Goal: Task Accomplishment & Management: Check status

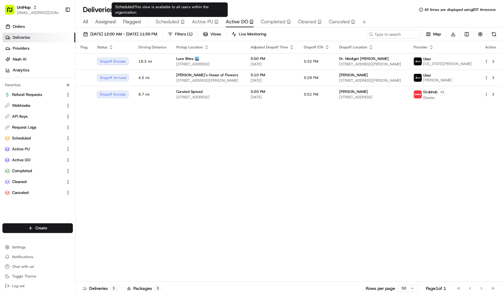
scroll to position [63, 0]
click at [173, 17] on button "Scheduled" at bounding box center [170, 22] width 29 height 10
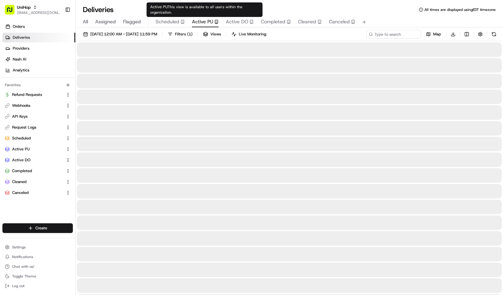
click at [199, 24] on span "Active PU" at bounding box center [202, 21] width 21 height 7
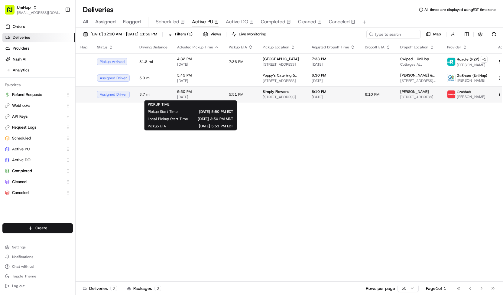
click at [216, 90] on span "5:50 PM" at bounding box center [198, 91] width 42 height 5
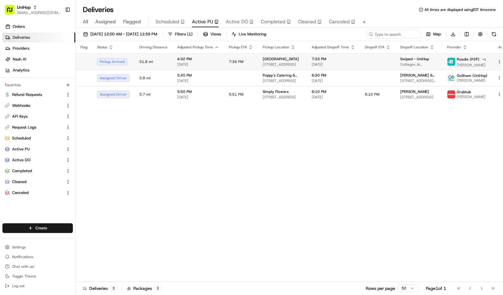
click at [230, 63] on td "7:36 PM" at bounding box center [241, 61] width 34 height 17
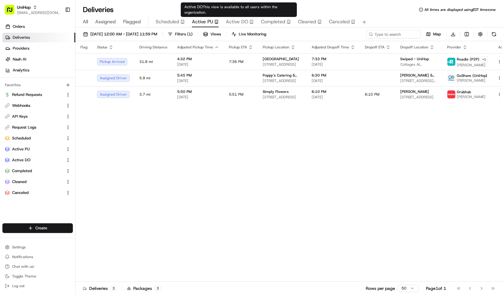
click at [233, 22] on span "Active DO" at bounding box center [237, 21] width 22 height 7
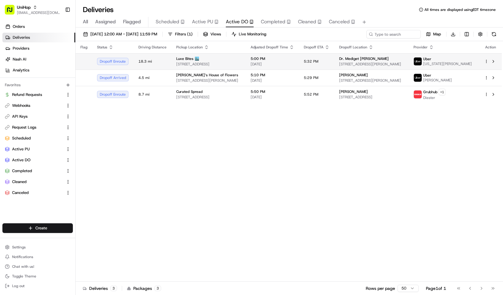
click at [285, 64] on span "[DATE]" at bounding box center [273, 64] width 44 height 5
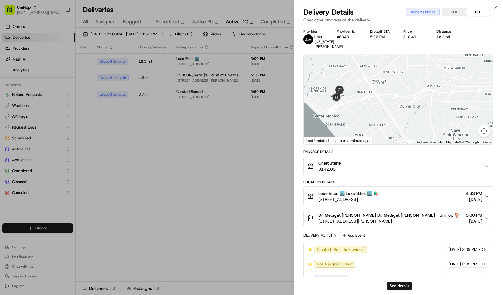
drag, startPoint x: 318, startPoint y: 222, endPoint x: 439, endPoint y: 221, distance: 121.2
click at [439, 221] on span "2336 Santa Monica Blvd #304, Santa Monica, CA 90404, USA" at bounding box center [388, 221] width 141 height 6
copy span "2336 Santa Monica Blvd #304, Santa Monica, CA 90404, USA"
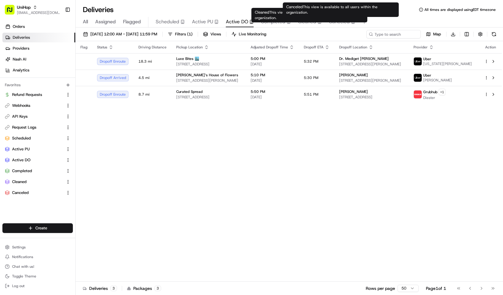
click at [342, 23] on span "Canceled" at bounding box center [339, 21] width 21 height 7
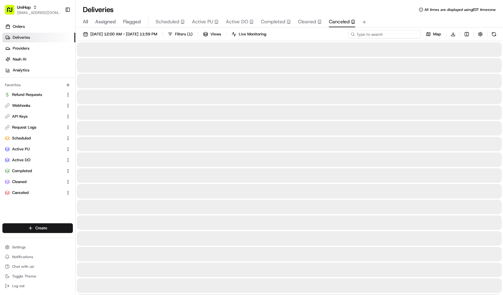
click at [376, 32] on input at bounding box center [384, 34] width 73 height 8
type input "lulu"
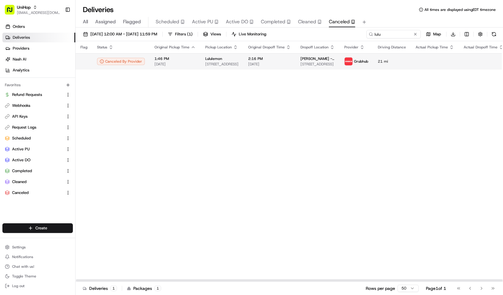
click at [345, 57] on img at bounding box center [349, 61] width 8 height 8
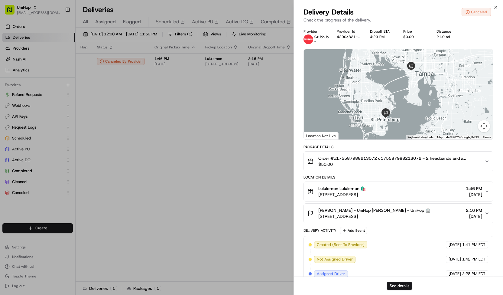
click at [372, 285] on div "See details" at bounding box center [398, 285] width 209 height 18
click at [409, 287] on button "See details" at bounding box center [399, 285] width 25 height 8
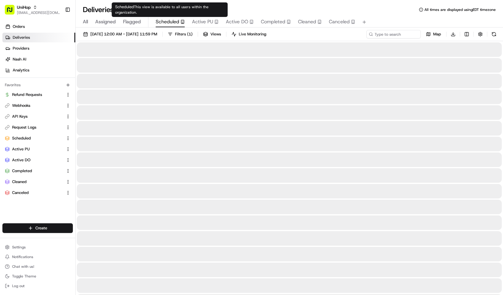
click at [172, 17] on button "Scheduled" at bounding box center [170, 22] width 29 height 10
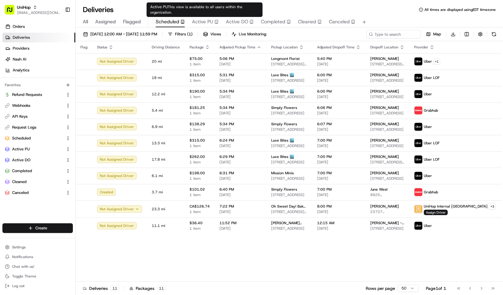
click at [195, 22] on span "Active PU" at bounding box center [202, 21] width 21 height 7
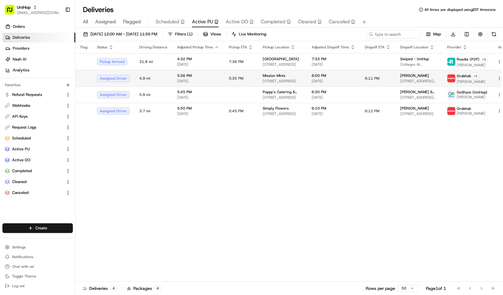
click at [242, 76] on td "5:35 PM" at bounding box center [241, 78] width 34 height 17
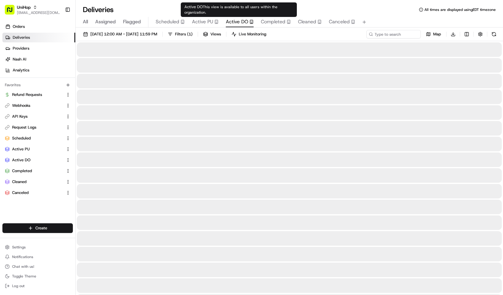
click at [241, 23] on span "Active DO" at bounding box center [237, 21] width 22 height 7
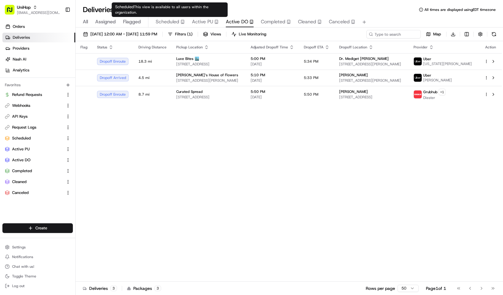
click at [165, 21] on span "Scheduled" at bounding box center [168, 21] width 24 height 7
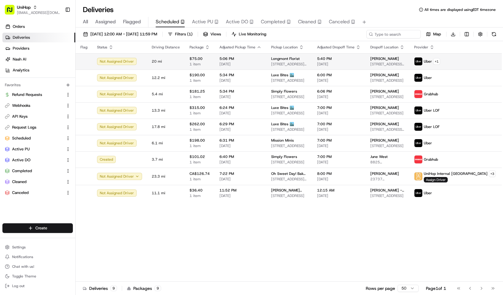
click at [216, 69] on td "5:06 PM Aug 22 2025" at bounding box center [241, 61] width 52 height 16
click at [221, 63] on span "[DATE]" at bounding box center [240, 64] width 42 height 5
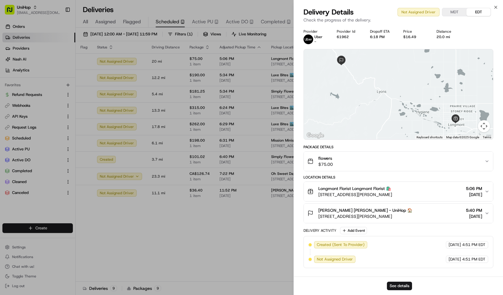
click at [356, 162] on div "flowers $75.00" at bounding box center [395, 161] width 177 height 12
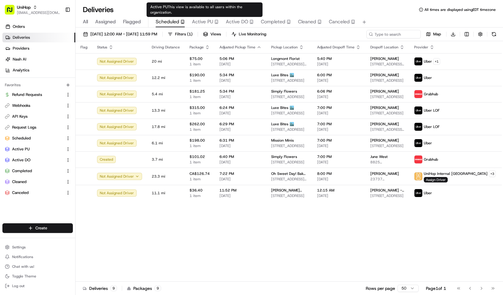
click at [206, 24] on span "Active PU" at bounding box center [202, 21] width 21 height 7
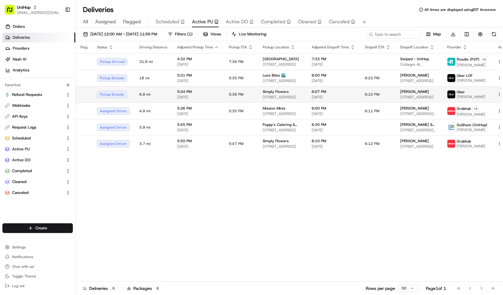
click at [230, 95] on span "5:38 PM" at bounding box center [236, 94] width 15 height 5
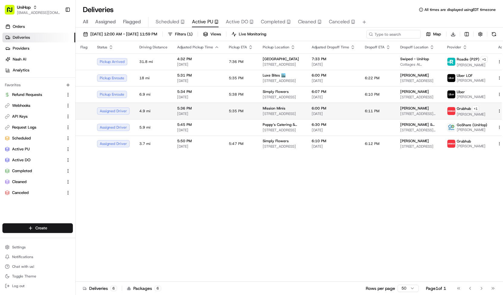
click at [239, 116] on td "5:35 PM" at bounding box center [241, 110] width 34 height 17
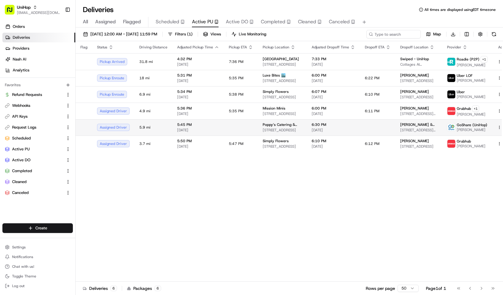
click at [231, 128] on td at bounding box center [241, 127] width 34 height 16
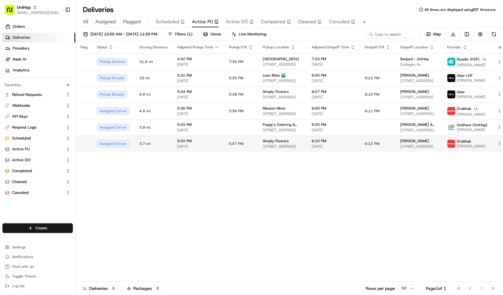
click at [230, 149] on td "5:47 PM" at bounding box center [241, 143] width 34 height 16
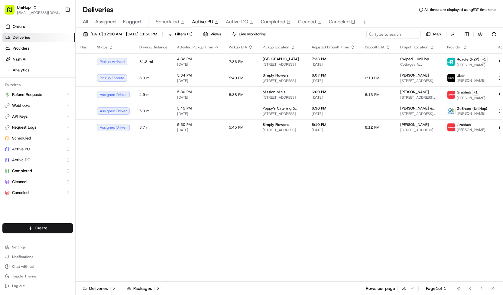
click at [165, 23] on span "Scheduled" at bounding box center [168, 21] width 24 height 7
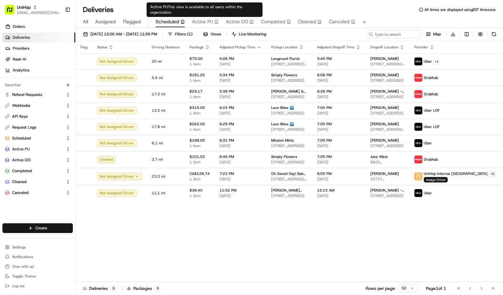
click at [197, 19] on span "Active PU" at bounding box center [202, 21] width 21 height 7
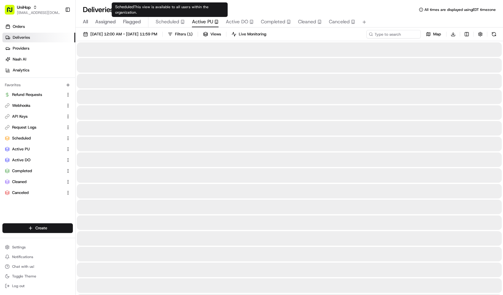
click at [176, 21] on span "Scheduled" at bounding box center [168, 21] width 24 height 7
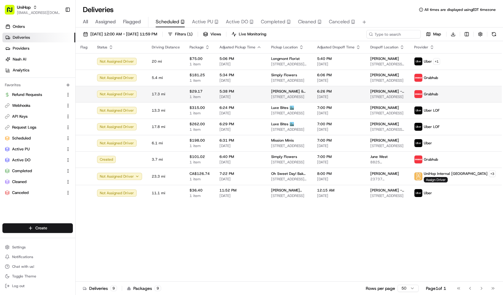
click at [300, 95] on span "2518 South Rd, Poughkeepsie, NY 12601, USA" at bounding box center [289, 96] width 36 height 5
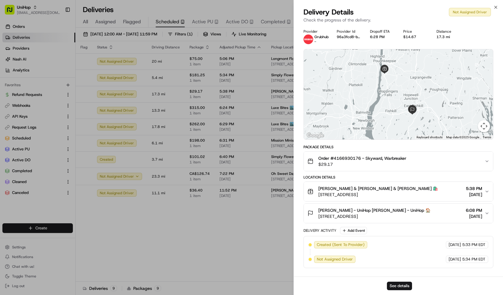
click at [363, 158] on span "Order #4166930176 - Skyward, Warbreaker" at bounding box center [362, 158] width 88 height 6
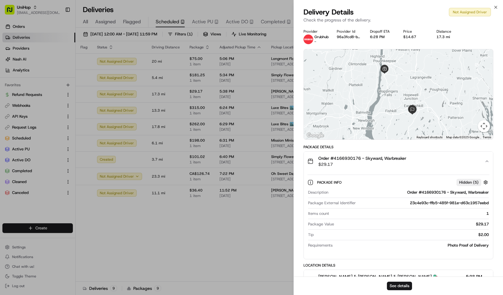
click at [363, 158] on span "Order #4166930176 - Skyward, Warbreaker" at bounding box center [362, 158] width 88 height 6
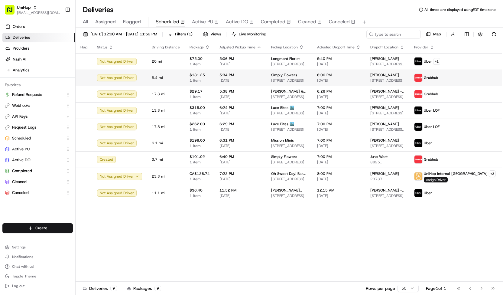
click at [244, 79] on span "[DATE]" at bounding box center [240, 80] width 42 height 5
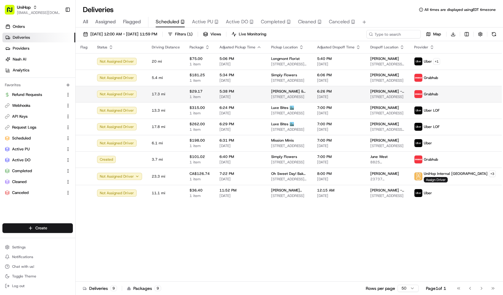
click at [292, 96] on span "2518 South Rd, Poughkeepsie, NY 12601, USA" at bounding box center [289, 96] width 36 height 5
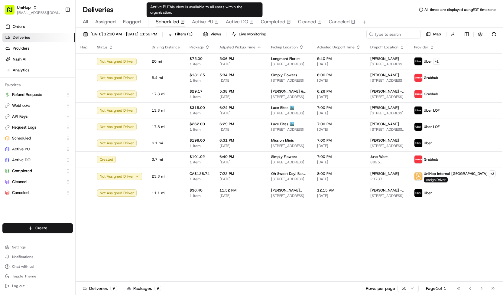
click at [232, 21] on span "Active DO" at bounding box center [237, 21] width 22 height 7
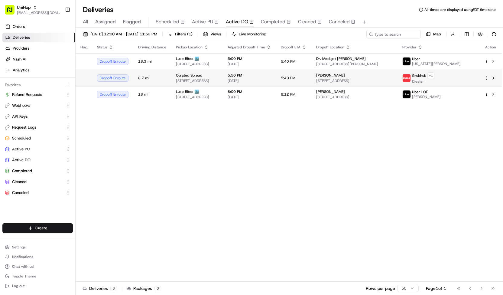
click at [216, 76] on div "Curated Spread" at bounding box center [197, 75] width 42 height 5
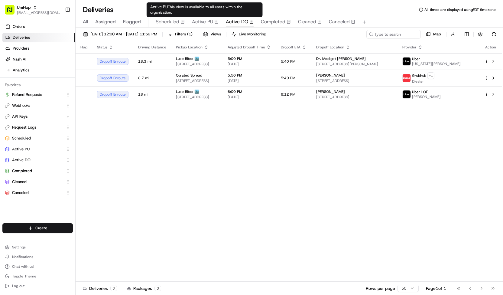
click at [203, 21] on span "Active PU" at bounding box center [202, 21] width 21 height 7
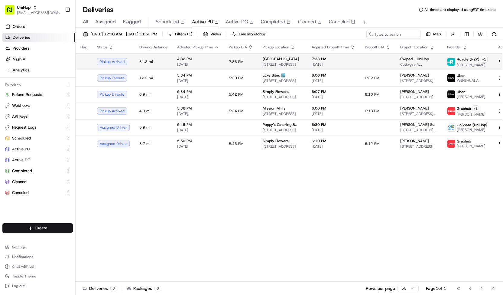
click at [487, 60] on html "UniHop contact@unihop.app Toggle Sidebar Orders Deliveries Providers Nash AI An…" at bounding box center [251, 147] width 503 height 295
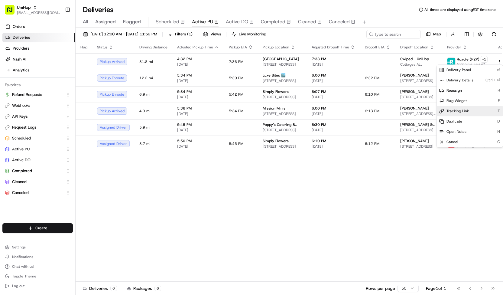
click at [452, 110] on span "Tracking Link" at bounding box center [457, 111] width 22 height 5
click at [271, 108] on html "UniHop contact@unihop.app Toggle Sidebar Orders Deliveries Providers Nash AI An…" at bounding box center [251, 147] width 503 height 295
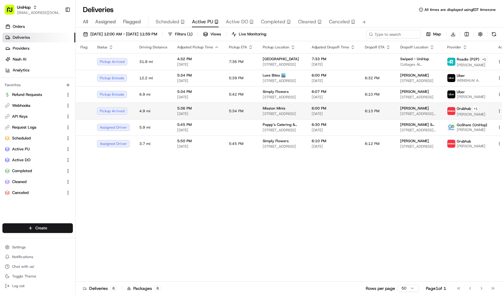
click at [263, 109] on span "Mission Minis" at bounding box center [274, 108] width 23 height 5
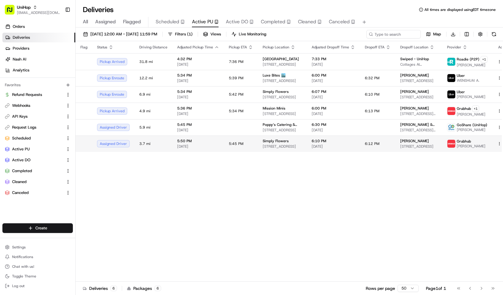
click at [274, 142] on span "Simply Flowers" at bounding box center [276, 140] width 26 height 5
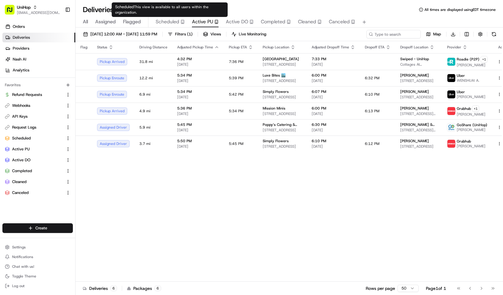
click at [178, 18] on body "UniHop contact@unihop.app Toggle Sidebar Orders Deliveries Providers Nash AI An…" at bounding box center [251, 147] width 503 height 295
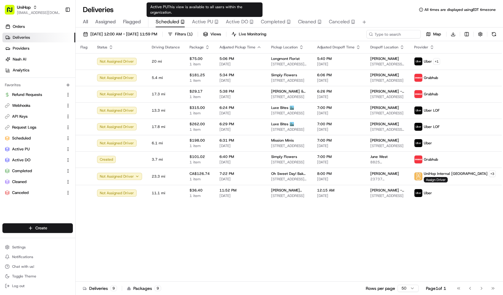
click at [213, 22] on div "Active PU" at bounding box center [205, 21] width 27 height 7
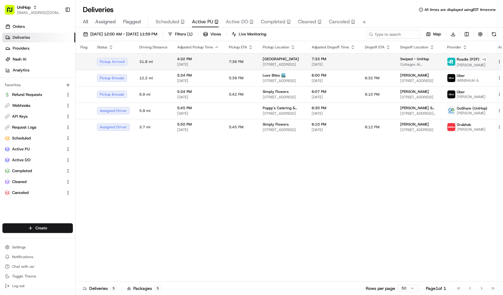
click at [312, 61] on div "7:33 PM Aug 22 2025" at bounding box center [334, 62] width 44 height 10
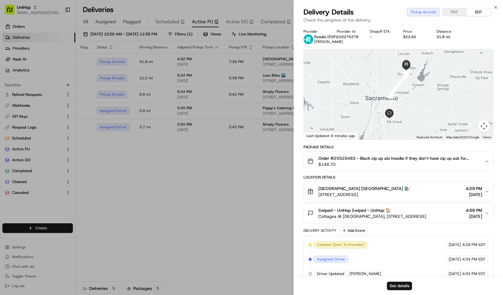
click at [345, 185] on span "Westfield Galleria Mall Westfield Galleria Mall 🛍️" at bounding box center [363, 188] width 91 height 6
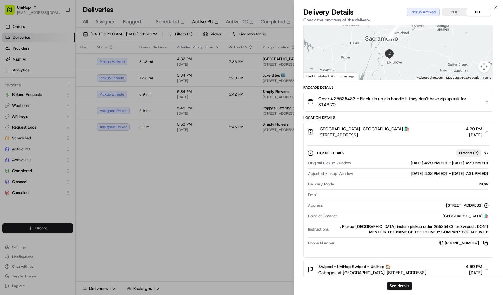
scroll to position [60, 0]
click at [443, 100] on span "Order #25525483 - Black zip up alo hoodie if they don’t have zip up ask for reg…" at bounding box center [398, 98] width 161 height 6
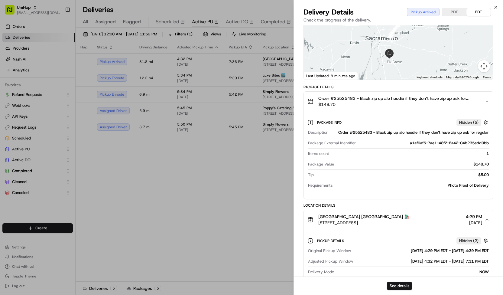
click at [443, 100] on span "Order #25525483 - Black zip up alo hoodie if they don’t have zip up ask for reg…" at bounding box center [398, 98] width 161 height 6
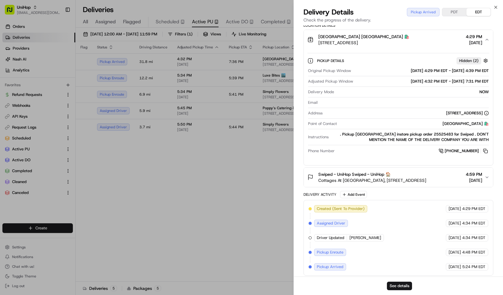
scroll to position [0, 0]
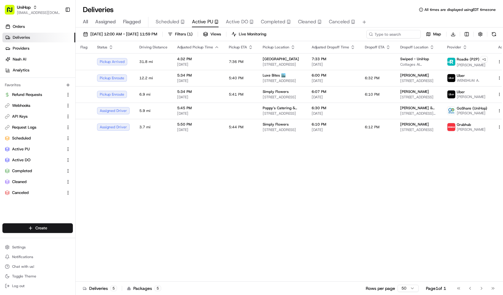
click at [171, 25] on span "Scheduled" at bounding box center [168, 21] width 24 height 7
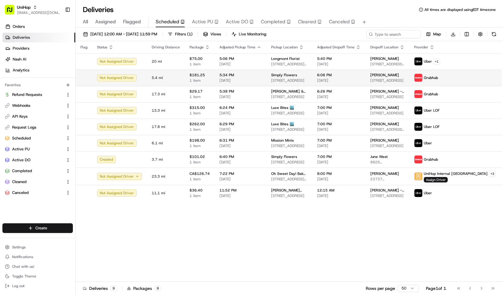
click at [235, 72] on td "5:34 PM Aug 22 2025" at bounding box center [241, 78] width 52 height 16
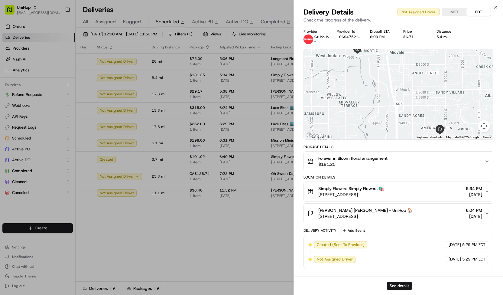
click at [360, 164] on span "$181.25" at bounding box center [352, 164] width 69 height 6
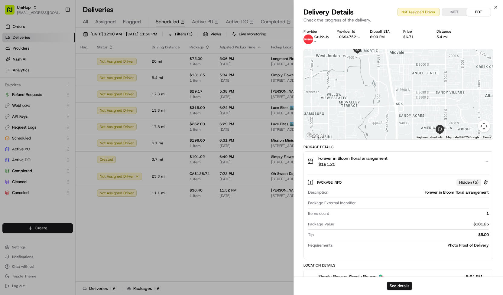
click at [334, 275] on span "Simply Flowers Simply Flowers 🛍️" at bounding box center [351, 276] width 66 height 6
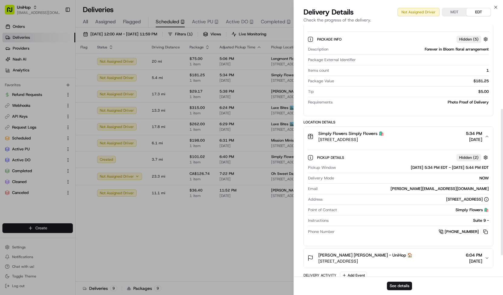
scroll to position [143, 0]
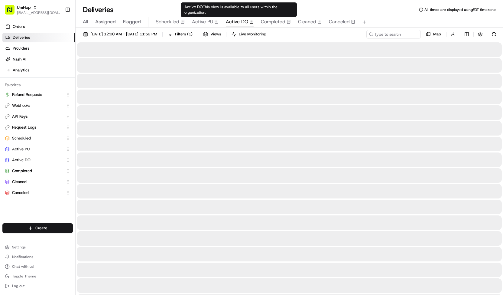
click at [241, 21] on span "Active DO" at bounding box center [237, 21] width 22 height 7
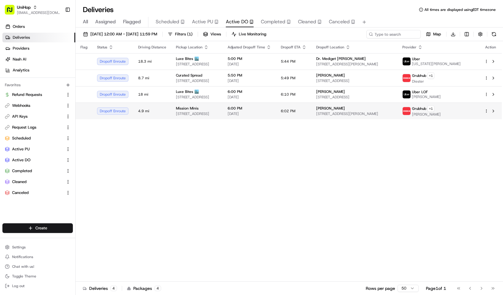
click at [201, 109] on div "Mission Minis" at bounding box center [197, 108] width 42 height 5
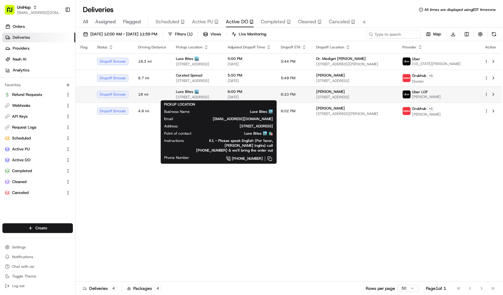
click at [195, 95] on span "3317 N Mission Rd k1, Los Angeles, CA 90031, USA" at bounding box center [197, 97] width 42 height 5
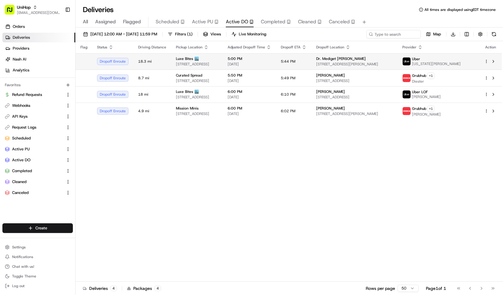
click at [205, 62] on span "3317 North Mission Road K1K1, Los AngelesLos Angeles, CA 90031-3183, USA" at bounding box center [197, 64] width 42 height 5
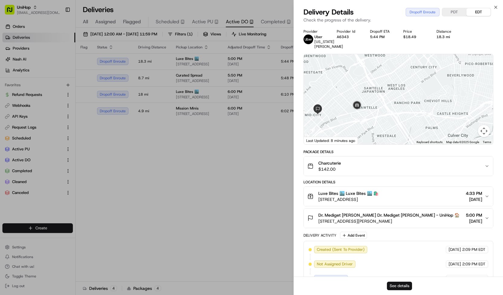
click at [402, 285] on button "See details" at bounding box center [399, 285] width 25 height 8
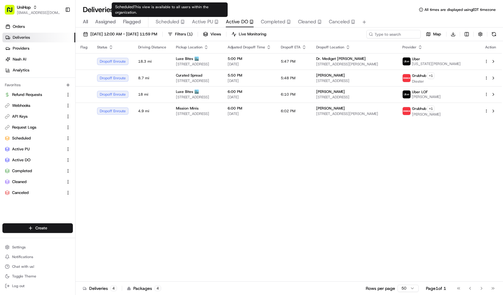
click at [173, 23] on span "Scheduled" at bounding box center [168, 21] width 24 height 7
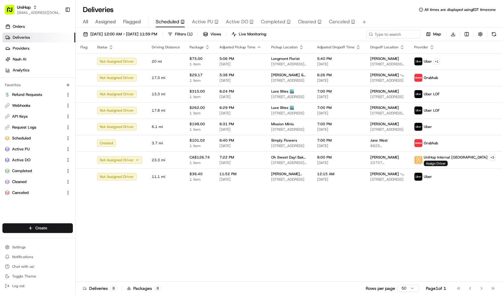
click at [233, 17] on div "All Assigned Flagged Scheduled Active PU Active DO Completed Cleaned Canceled" at bounding box center [289, 21] width 427 height 13
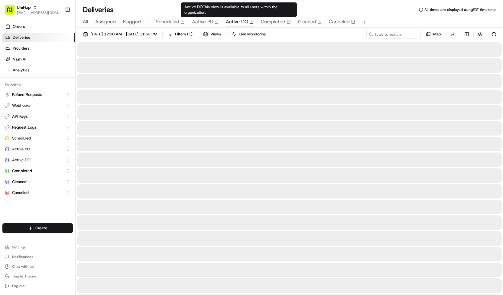
click at [233, 19] on span "Active DO" at bounding box center [237, 21] width 22 height 7
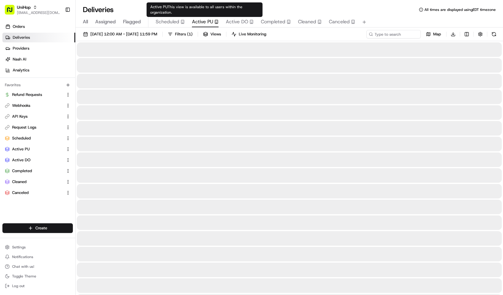
click at [201, 19] on span "Active PU" at bounding box center [202, 21] width 21 height 7
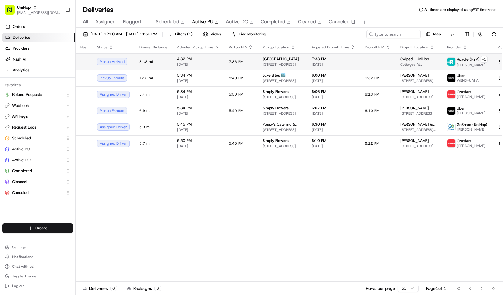
click at [208, 59] on span "4:32 PM" at bounding box center [198, 59] width 42 height 5
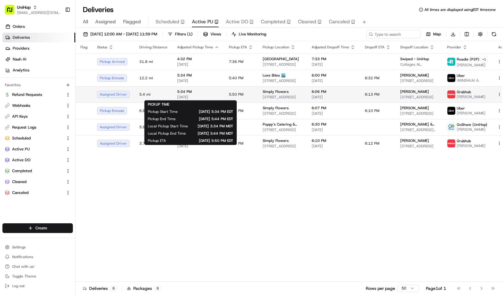
click at [207, 94] on div "5:34 PM Aug 22 2025" at bounding box center [198, 94] width 42 height 10
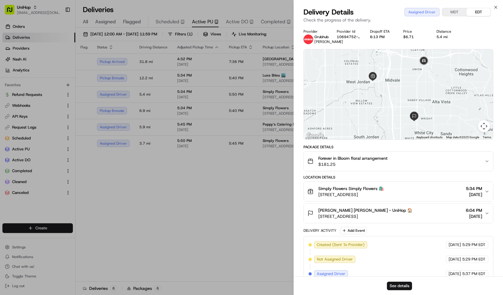
click at [364, 192] on span "1100 W 7800 S #9, West Jordan, UT 84088, United States" at bounding box center [351, 194] width 66 height 6
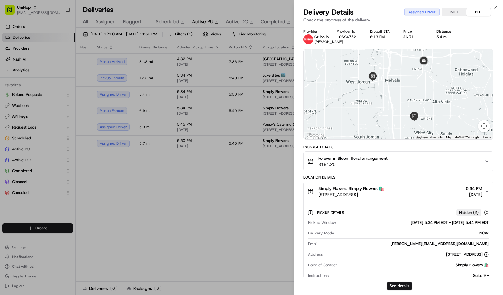
click at [346, 156] on span "Forever in Bloom floral arrangement" at bounding box center [352, 158] width 69 height 6
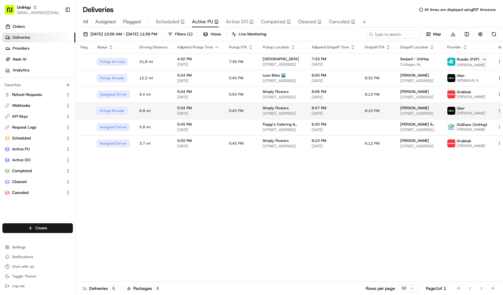
click at [282, 109] on span "Simply Flowers" at bounding box center [276, 107] width 26 height 5
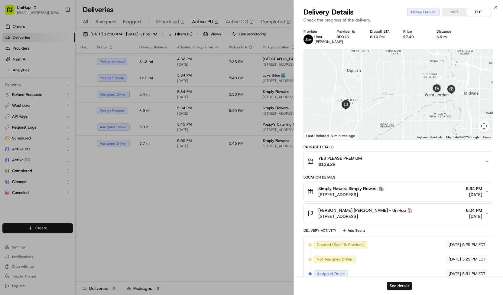
click at [338, 157] on button "YES PLEASE PREMIUM $138.29" at bounding box center [398, 160] width 189 height 19
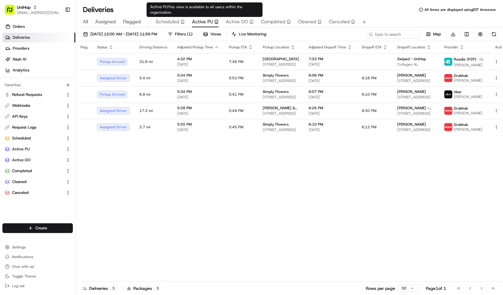
click at [235, 22] on span "Active DO" at bounding box center [237, 21] width 22 height 7
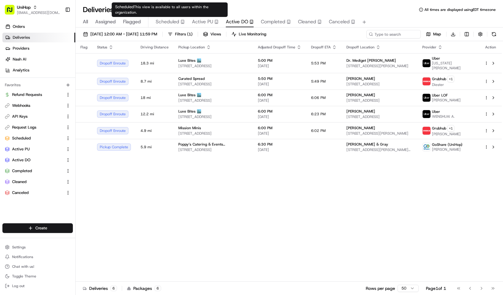
click at [169, 25] on button "Scheduled" at bounding box center [170, 22] width 29 height 10
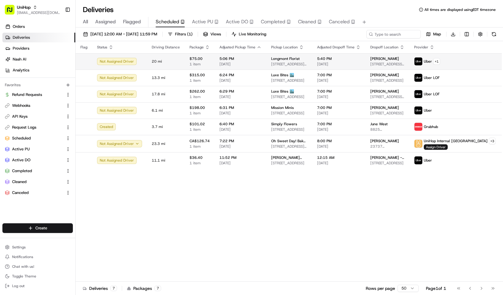
click at [225, 65] on span "[DATE]" at bounding box center [240, 64] width 42 height 5
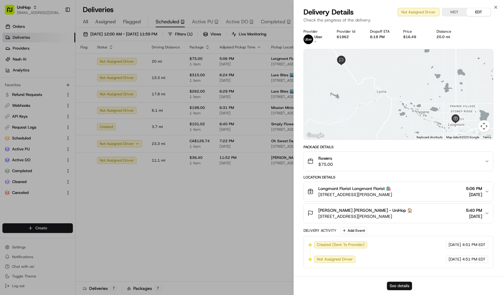
click at [399, 288] on button "See details" at bounding box center [399, 285] width 25 height 8
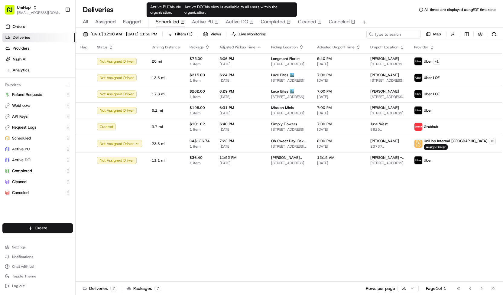
click at [239, 21] on span "Active DO" at bounding box center [237, 21] width 22 height 7
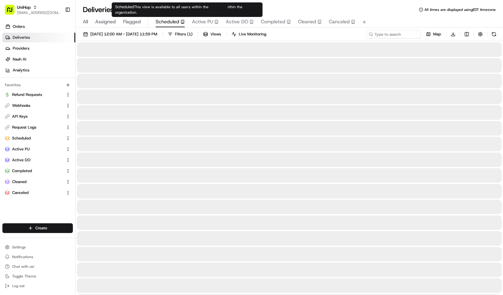
click at [173, 20] on span "Scheduled" at bounding box center [168, 21] width 24 height 7
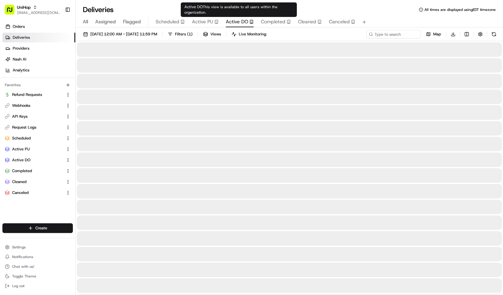
click at [234, 23] on span "Active DO" at bounding box center [237, 21] width 22 height 7
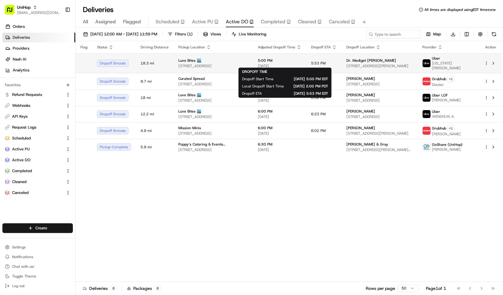
click at [290, 63] on span "[DATE]" at bounding box center [280, 65] width 44 height 5
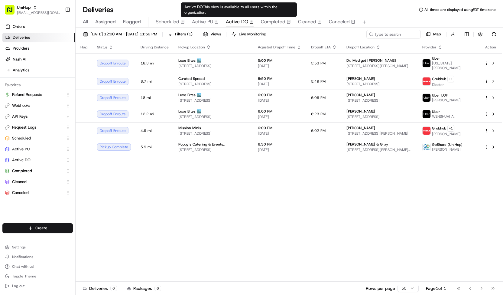
click at [211, 22] on span "Active PU" at bounding box center [202, 21] width 21 height 7
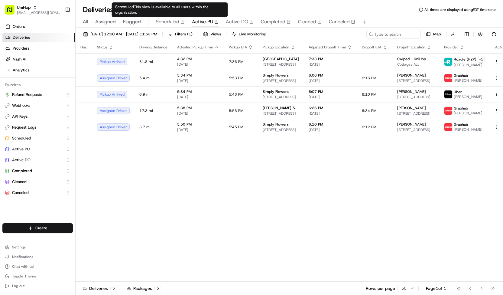
click at [175, 20] on span "Scheduled" at bounding box center [168, 21] width 24 height 7
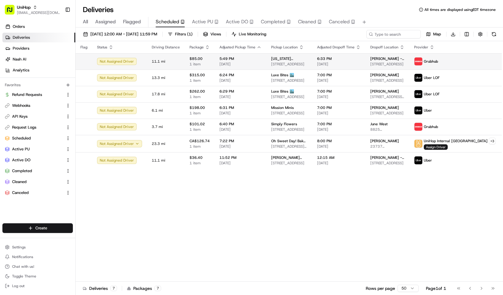
click at [307, 58] on td "Texas Roadhouse 330 Reidville Dr, Waterbury, CT 06706, USA" at bounding box center [289, 61] width 46 height 16
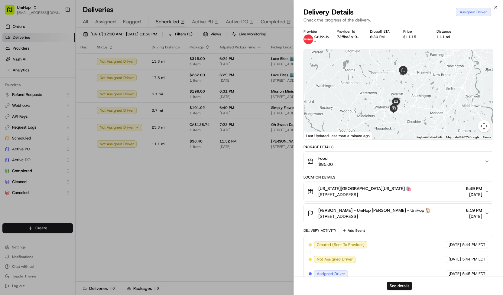
scroll to position [22, 0]
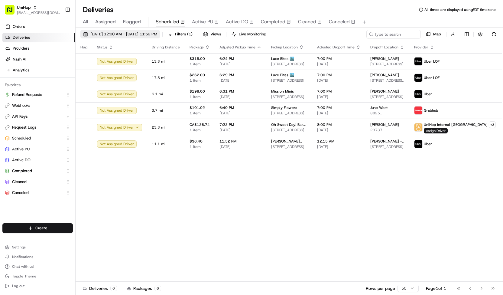
click at [109, 33] on span "Aug 22 2025 12:00 AM - Aug 22 2025 11:59 PM" at bounding box center [123, 33] width 67 height 5
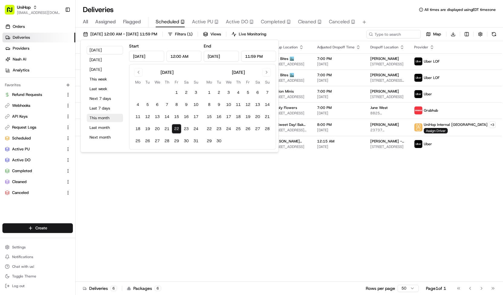
click at [102, 117] on button "This month" at bounding box center [105, 118] width 36 height 8
type input "Aug 1, 2025"
type input "Aug 31, 2025"
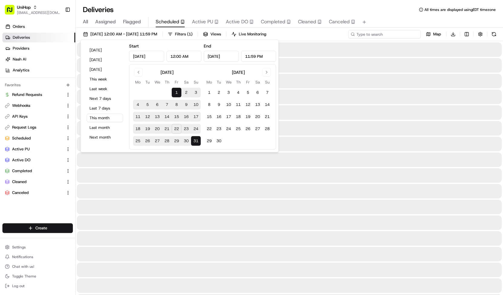
click at [384, 35] on input at bounding box center [384, 34] width 73 height 8
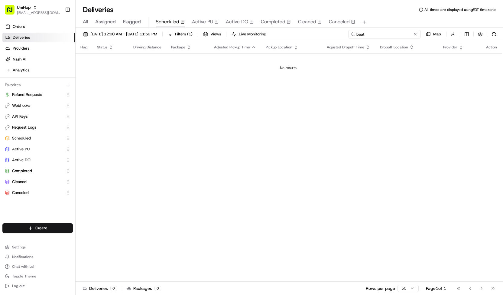
type input "beat"
click at [83, 20] on span "All" at bounding box center [85, 21] width 5 height 7
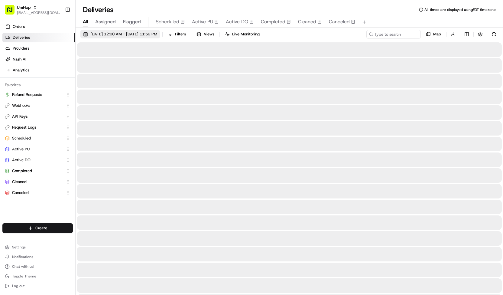
click at [132, 34] on span "Aug 1 2025 12:00 AM - Aug 31 2025 11:59 PM" at bounding box center [123, 33] width 67 height 5
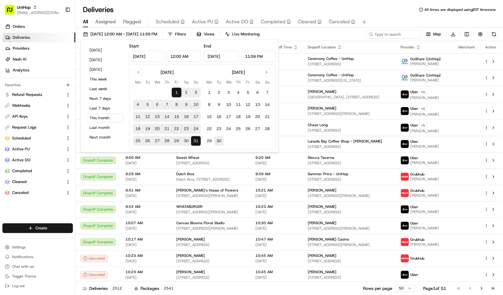
click at [219, 140] on button "30" at bounding box center [219, 141] width 10 height 10
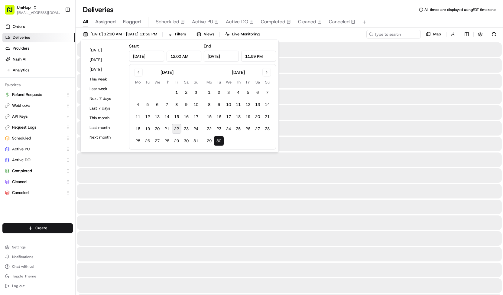
type input "Sep 30, 2025"
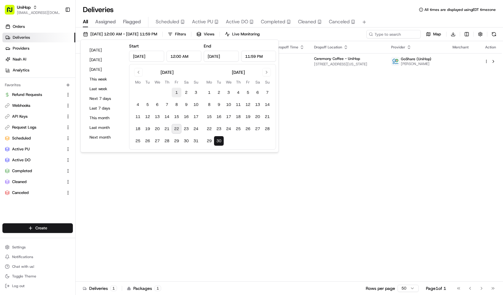
click at [177, 91] on button "1" at bounding box center [177, 93] width 10 height 10
type input "Aug 1, 2025"
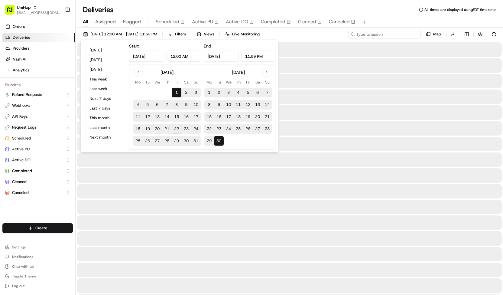
click at [409, 32] on input at bounding box center [384, 34] width 73 height 8
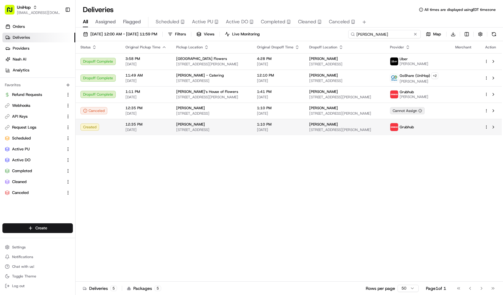
type input "pamela"
click at [265, 128] on span "Sep 1 2025" at bounding box center [278, 129] width 43 height 5
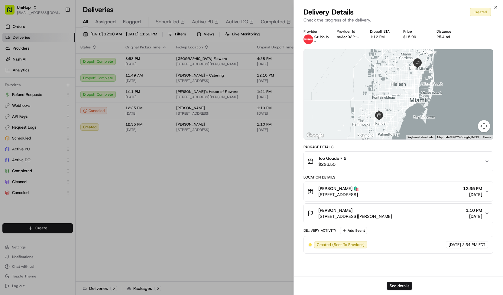
click at [364, 167] on button "Too Gouda × 2 $226.50" at bounding box center [398, 160] width 189 height 19
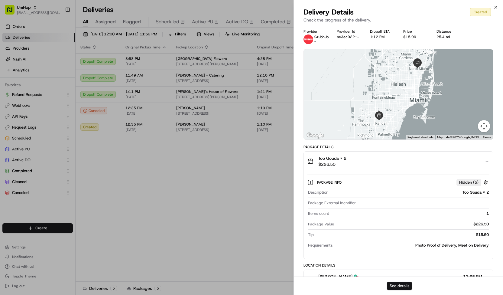
click at [402, 286] on button "See details" at bounding box center [399, 285] width 25 height 8
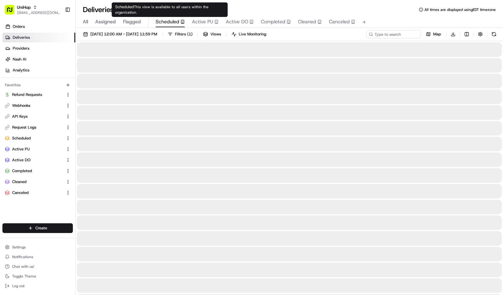
click at [173, 24] on span "Scheduled" at bounding box center [168, 21] width 24 height 7
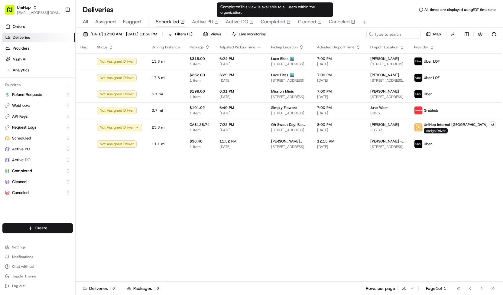
click at [284, 22] on span "Completed" at bounding box center [273, 21] width 24 height 7
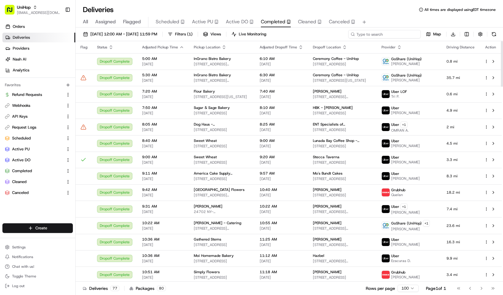
click at [409, 33] on input at bounding box center [384, 34] width 73 height 8
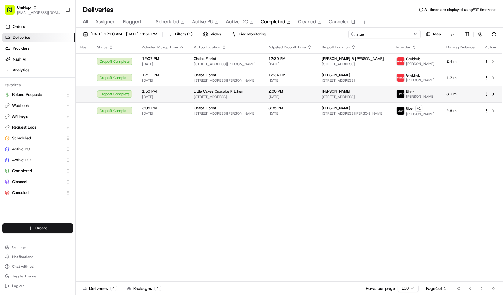
type input "stua"
click at [312, 95] on span "[DATE]" at bounding box center [290, 96] width 44 height 5
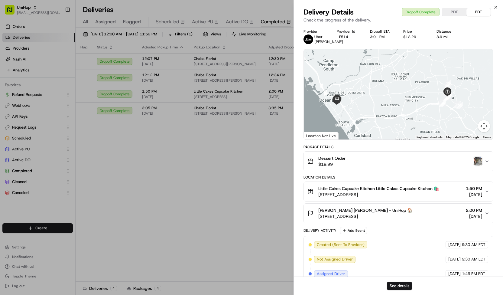
click at [478, 161] on img "button" at bounding box center [478, 161] width 8 height 8
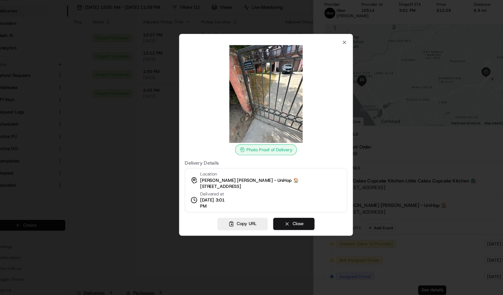
click at [268, 226] on button "Close" at bounding box center [276, 226] width 37 height 11
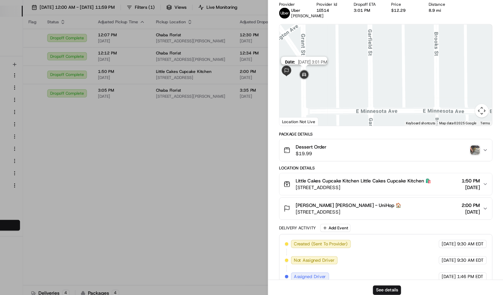
drag, startPoint x: 321, startPoint y: 86, endPoint x: 359, endPoint y: 86, distance: 37.8
click at [359, 86] on div "Date : Aug 22 2025 3:01 PM" at bounding box center [398, 94] width 189 height 90
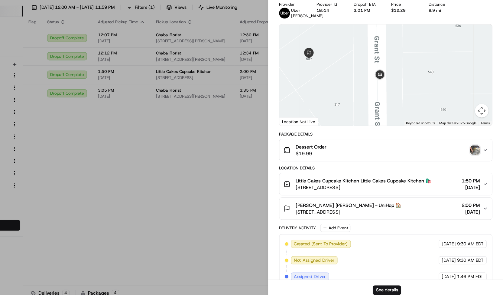
drag, startPoint x: 359, startPoint y: 108, endPoint x: 372, endPoint y: 86, distance: 24.9
click at [372, 86] on div at bounding box center [398, 94] width 189 height 90
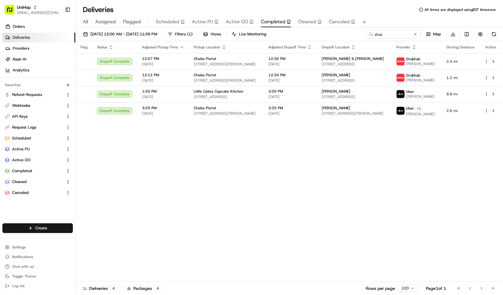
click at [209, 17] on button "Active PU" at bounding box center [205, 22] width 27 height 10
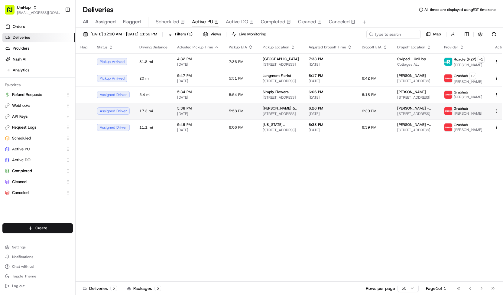
click at [290, 113] on span "2518 South Rd, Poughkeepsie, NY 12601, USA" at bounding box center [281, 113] width 36 height 5
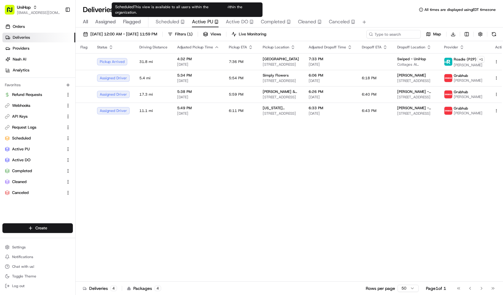
click at [171, 21] on span "Scheduled" at bounding box center [168, 21] width 24 height 7
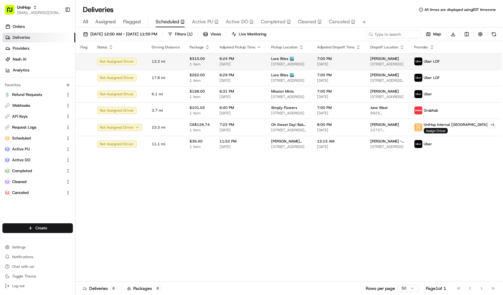
click at [267, 61] on td "Luxe Bites 🏙️ 3317 N Mission Rd k1, Los Angeles, CA 90031, USA" at bounding box center [289, 61] width 46 height 16
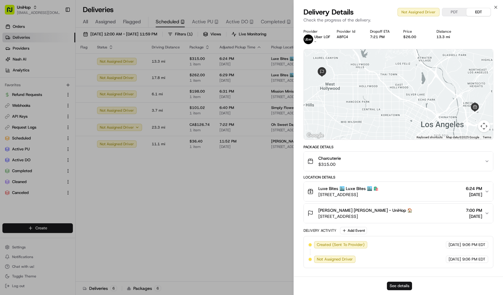
click at [404, 287] on button "See details" at bounding box center [399, 285] width 25 height 8
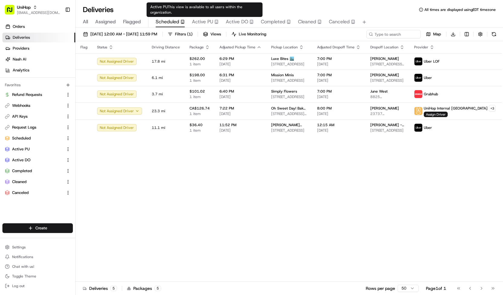
click at [197, 23] on span "Active PU" at bounding box center [202, 21] width 21 height 7
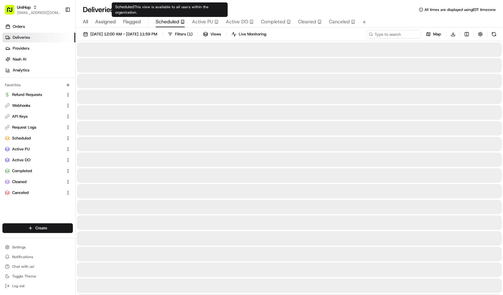
click at [179, 19] on div "Scheduled" at bounding box center [170, 21] width 29 height 7
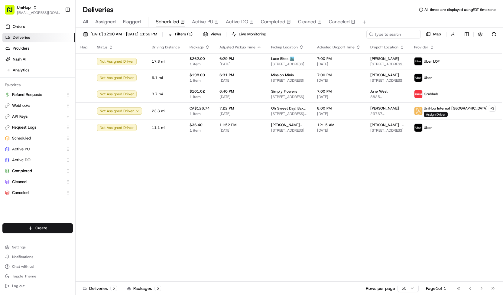
click at [247, 24] on span "Active DO" at bounding box center [237, 21] width 22 height 7
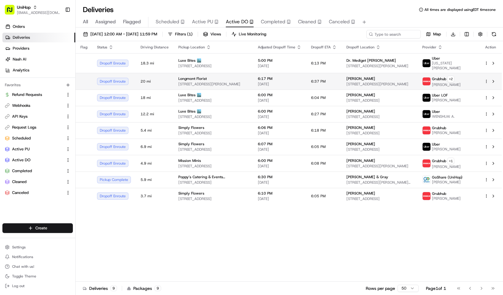
click at [273, 82] on span "[DATE]" at bounding box center [280, 84] width 44 height 5
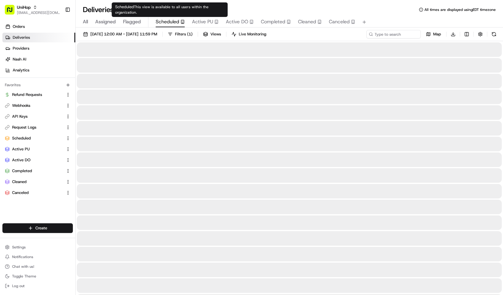
click at [161, 21] on span "Scheduled" at bounding box center [168, 21] width 24 height 7
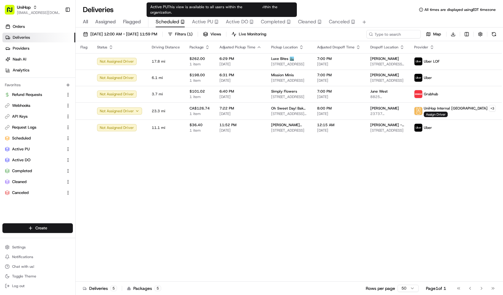
click at [206, 20] on span "Active PU" at bounding box center [202, 21] width 21 height 7
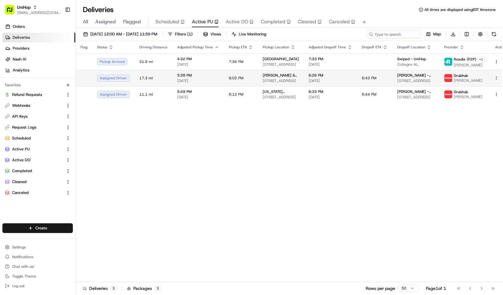
click at [255, 75] on td "6:02 PM" at bounding box center [241, 78] width 34 height 16
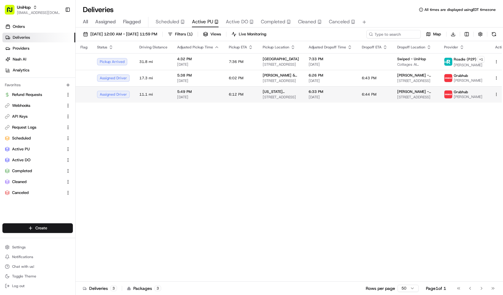
click at [229, 95] on span "6:12 PM" at bounding box center [236, 94] width 15 height 5
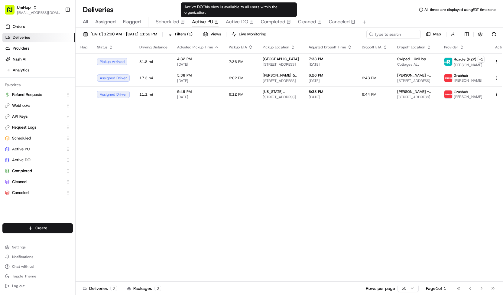
click at [232, 23] on span "Active DO" at bounding box center [237, 21] width 22 height 7
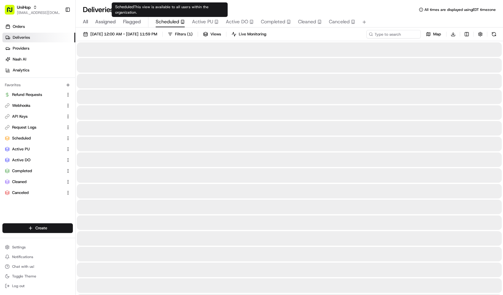
click at [167, 23] on span "Scheduled" at bounding box center [168, 21] width 24 height 7
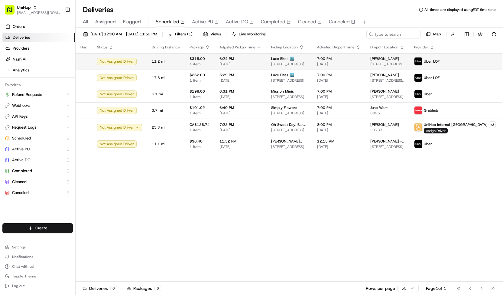
click at [224, 55] on td "6:24 PM Aug 22 2025" at bounding box center [241, 61] width 52 height 16
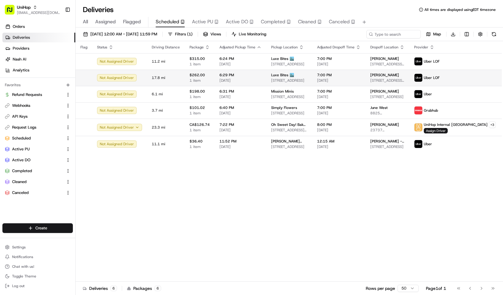
click at [225, 80] on span "[DATE]" at bounding box center [240, 80] width 42 height 5
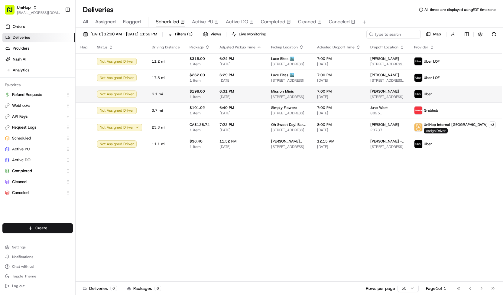
click at [206, 96] on span "1 item" at bounding box center [200, 96] width 20 height 5
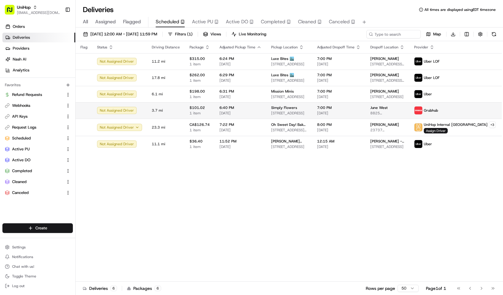
click at [204, 109] on span "$101.02" at bounding box center [200, 107] width 20 height 5
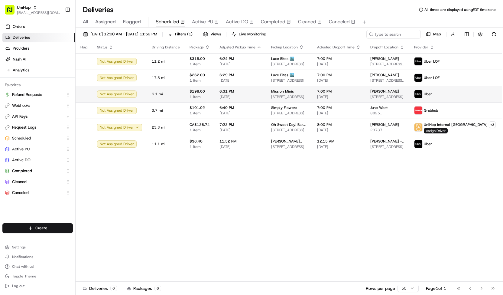
click at [215, 96] on td "6:31 PM Aug 22 2025" at bounding box center [241, 94] width 52 height 16
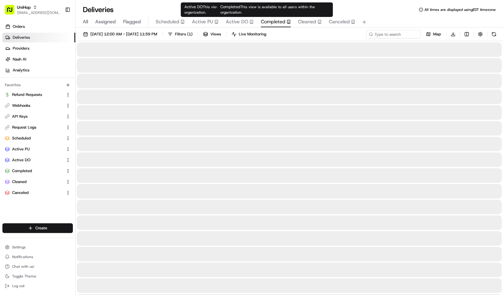
click at [265, 23] on span "Completed" at bounding box center [273, 21] width 24 height 7
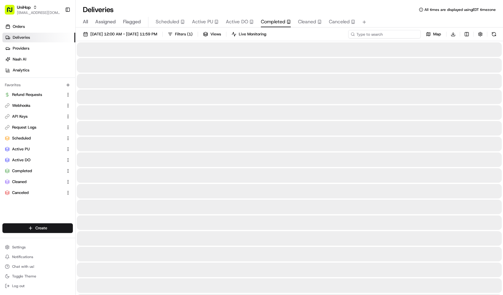
click at [394, 34] on input at bounding box center [384, 34] width 73 height 8
type input "curated"
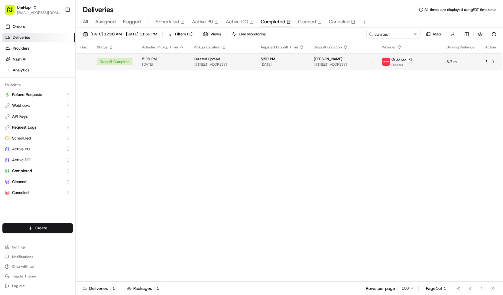
click at [309, 61] on td "5:50 PM Aug 22 2025" at bounding box center [282, 61] width 53 height 17
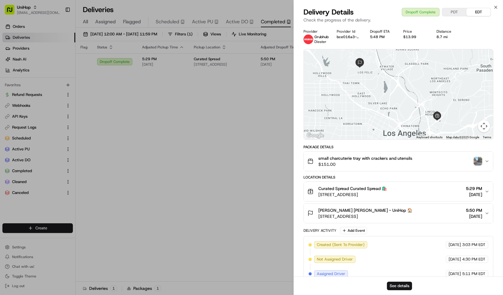
click at [478, 160] on img "button" at bounding box center [478, 161] width 8 height 8
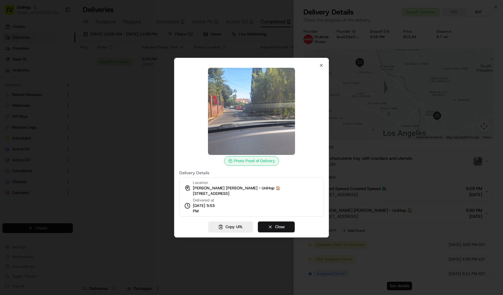
click at [274, 223] on button "Close" at bounding box center [276, 226] width 37 height 11
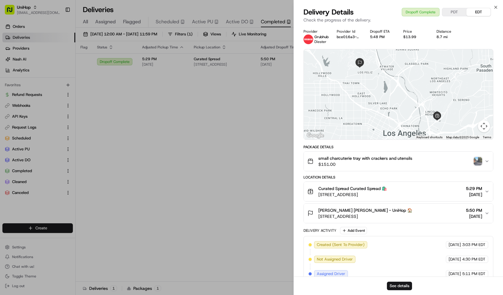
click at [331, 216] on span "2593 Glendower Ave, Los Angeles, CA 90027, USA" at bounding box center [365, 216] width 94 height 6
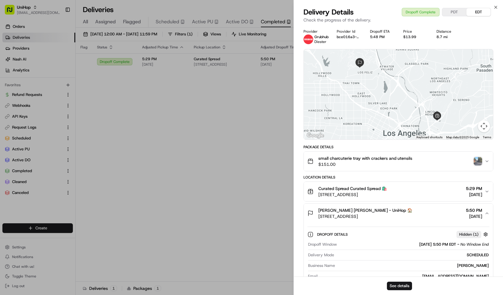
scroll to position [63, 0]
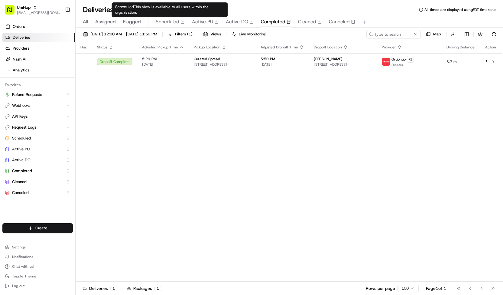
click at [165, 23] on span "Scheduled" at bounding box center [168, 21] width 24 height 7
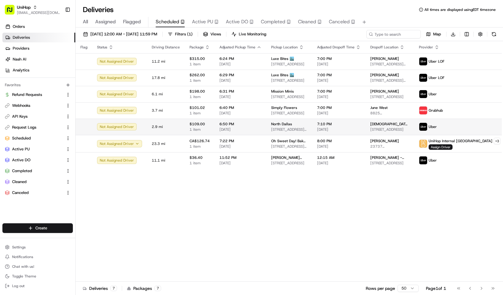
click at [247, 123] on span "6:50 PM" at bounding box center [240, 124] width 42 height 5
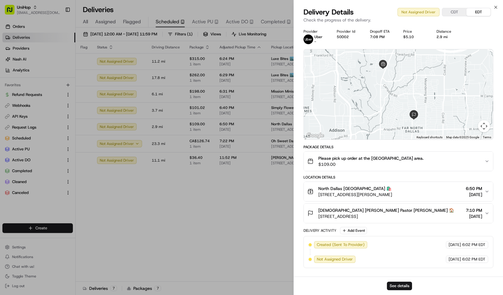
click at [349, 159] on span "Please pick up order at the Pickup area." at bounding box center [370, 158] width 105 height 6
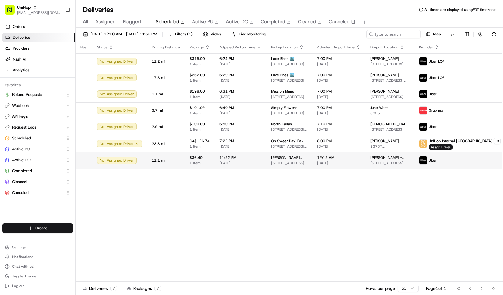
click at [277, 152] on td "mary brickell village 900 S Miami Ave Suite 182, Miami, FL 33130, USA" at bounding box center [289, 160] width 46 height 16
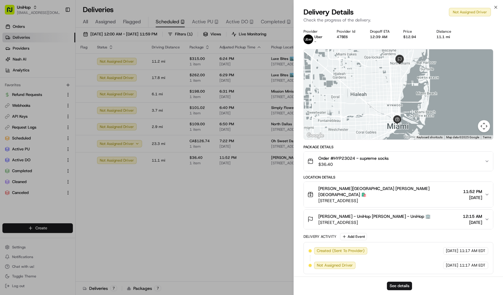
click at [352, 197] on span "[STREET_ADDRESS]" at bounding box center [389, 200] width 142 height 6
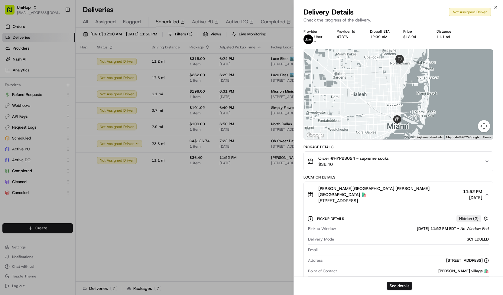
click at [352, 169] on button "Order #HYP23024 - supreme socks $36.40" at bounding box center [398, 160] width 189 height 19
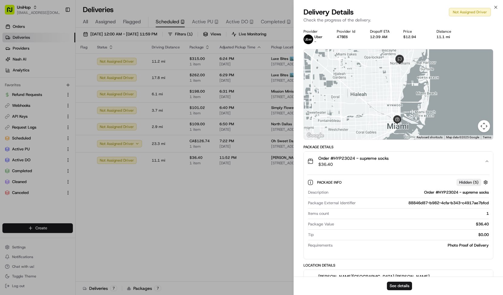
click at [352, 169] on button "Order #HYP23024 - supreme socks $36.40" at bounding box center [398, 160] width 189 height 19
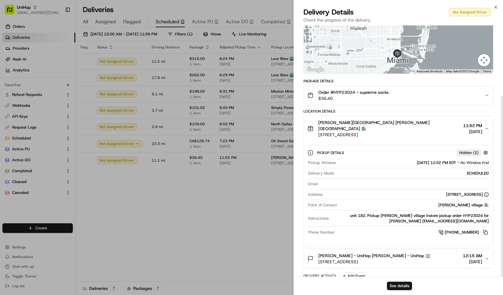
scroll to position [99, 0]
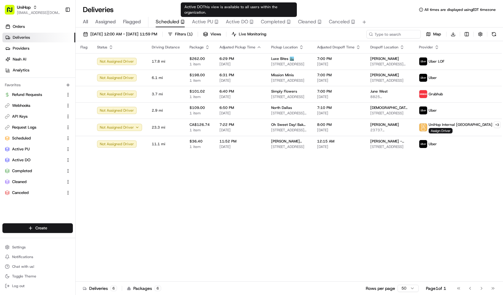
click at [232, 24] on span "Active DO" at bounding box center [237, 21] width 22 height 7
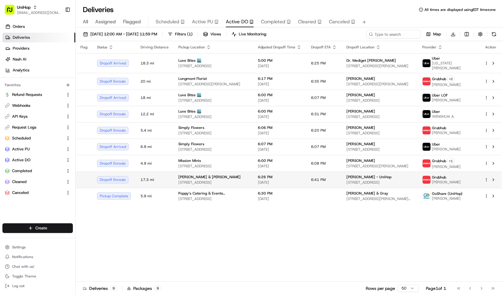
click at [204, 174] on div "Barnes & Noble" at bounding box center [213, 176] width 70 height 5
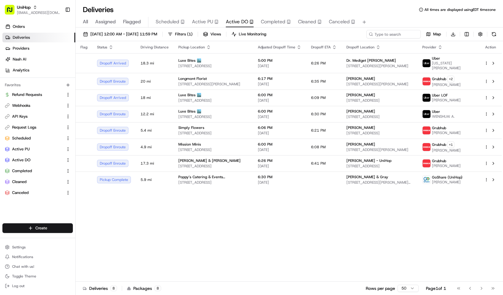
click at [173, 24] on span "Scheduled" at bounding box center [168, 21] width 24 height 7
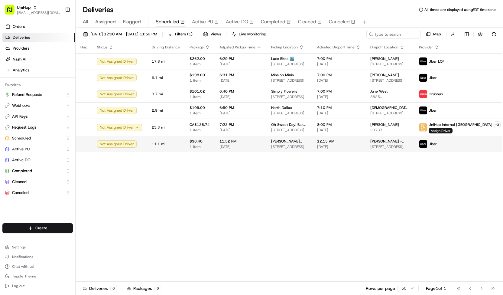
click at [298, 144] on span "[STREET_ADDRESS]" at bounding box center [289, 146] width 36 height 5
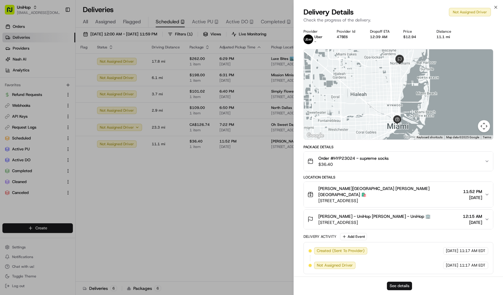
click at [398, 285] on button "See details" at bounding box center [399, 285] width 25 height 8
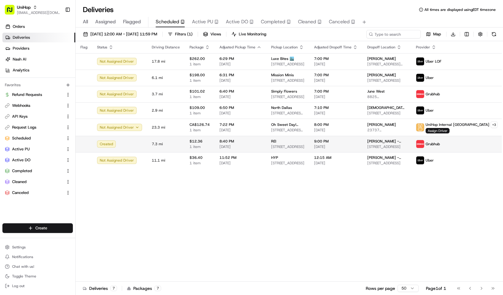
click at [253, 148] on td "8:40 PM Aug 22 2025" at bounding box center [241, 144] width 52 height 16
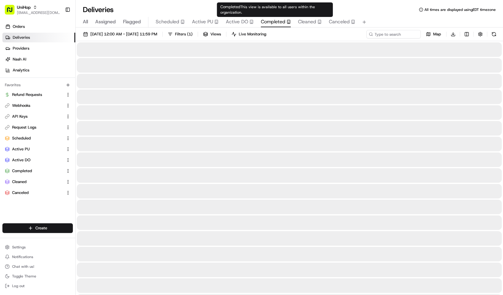
click at [277, 20] on span "Completed" at bounding box center [273, 21] width 24 height 7
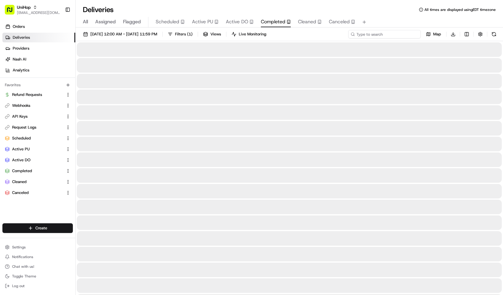
click at [398, 30] on input at bounding box center [384, 34] width 73 height 8
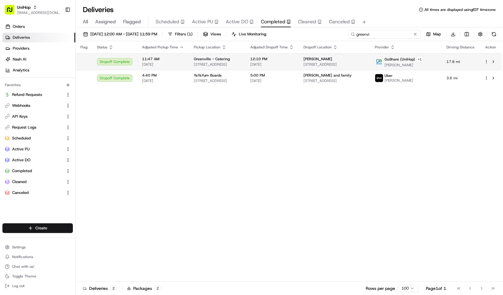
type input "greenvi"
click at [362, 62] on span "925 York Dr, DeSoto, TX 75115, USA" at bounding box center [334, 64] width 62 height 5
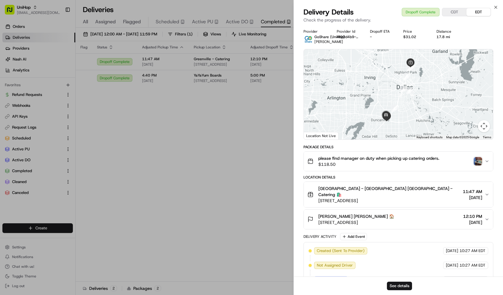
scroll to position [122, 0]
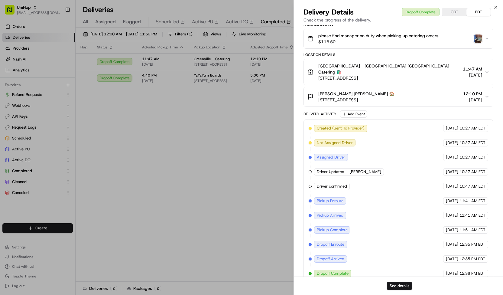
click at [420, 42] on span "$118.50" at bounding box center [378, 42] width 121 height 6
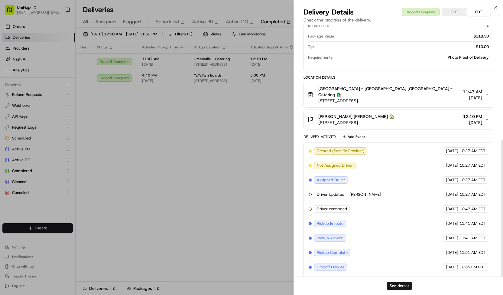
scroll to position [210, 0]
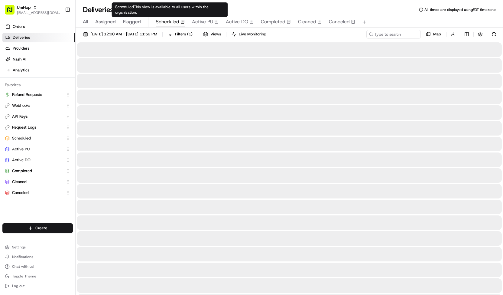
click at [171, 19] on body "UniHop contact@unihop.app Toggle Sidebar Orders Deliveries Providers Nash AI An…" at bounding box center [251, 147] width 503 height 295
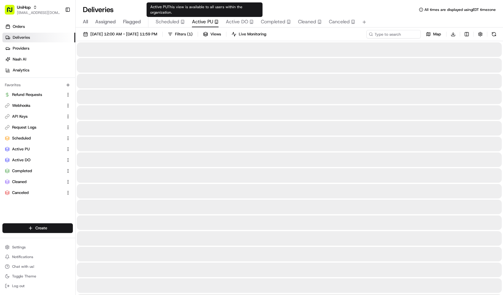
click at [203, 21] on span "Active PU" at bounding box center [202, 21] width 21 height 7
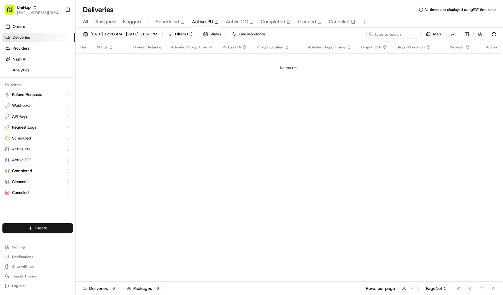
click at [175, 21] on span "Scheduled" at bounding box center [168, 21] width 24 height 7
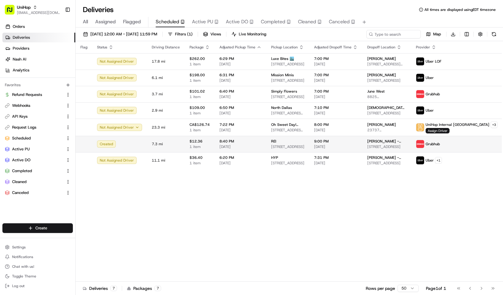
click at [249, 147] on span "[DATE]" at bounding box center [240, 146] width 42 height 5
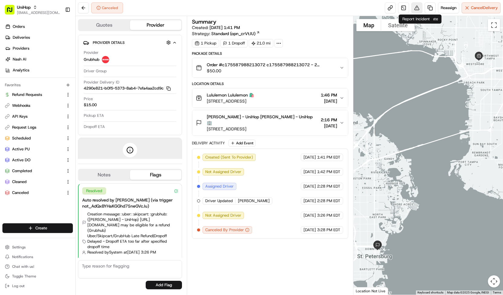
click at [417, 7] on button at bounding box center [416, 7] width 11 height 11
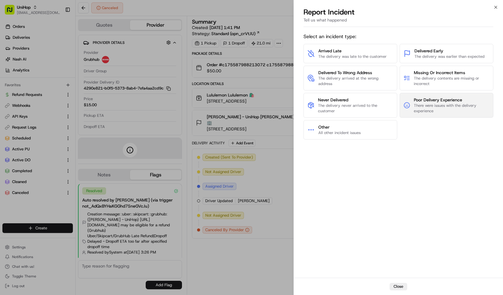
click at [415, 110] on span "There were issues with the delivery experience" at bounding box center [452, 108] width 76 height 11
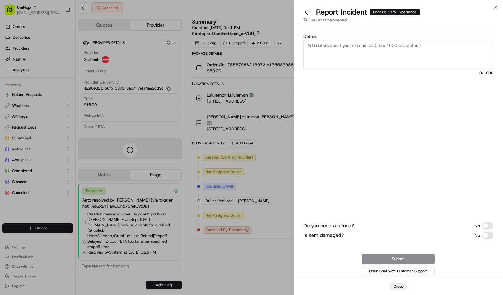
click at [487, 224] on button "Do you need a refund?" at bounding box center [487, 225] width 11 height 7
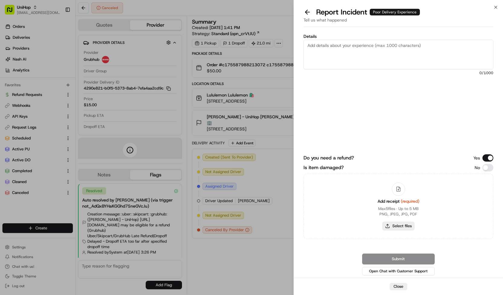
click at [398, 223] on button "Select files" at bounding box center [398, 226] width 32 height 8
type input "C:\fakepath\Screenshot 2025-08-22 172924.png"
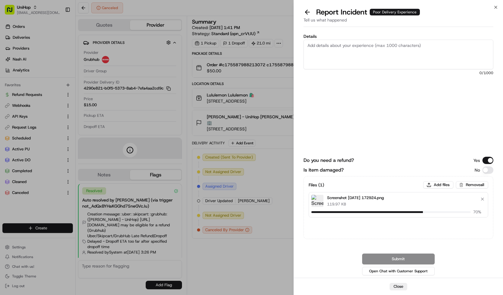
click at [380, 47] on textarea "Details" at bounding box center [398, 55] width 190 height 30
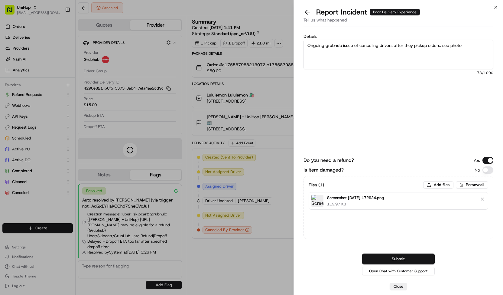
type textarea "Ongoing grubhub issue of canceling drivers after they pickup orders. see photo"
click at [384, 264] on button "Submit" at bounding box center [398, 258] width 73 height 11
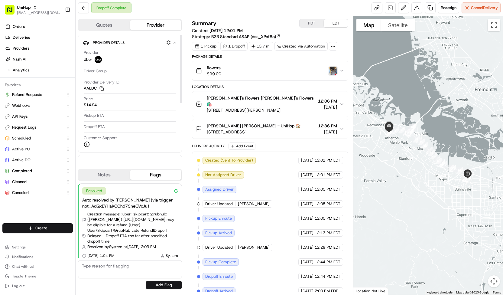
scroll to position [13, 0]
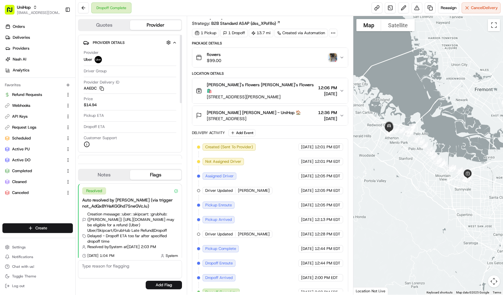
click at [247, 115] on button "Claudia Claudia - UniHop 🏠 3260 Middlefield Rd, Menlo Park, CA 94025, USA 12:36…" at bounding box center [270, 115] width 156 height 19
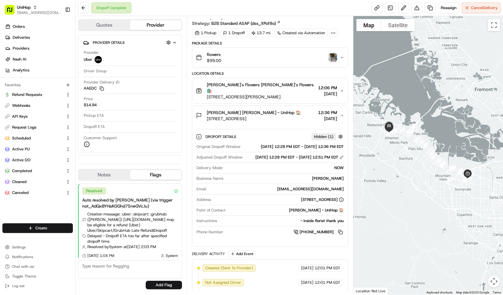
scroll to position [144, 0]
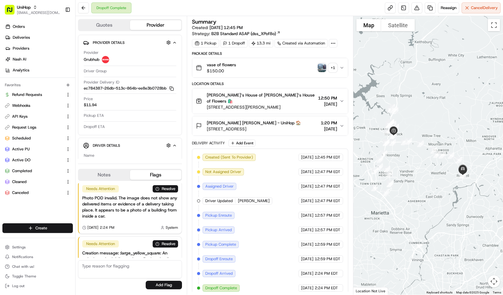
scroll to position [16, 0]
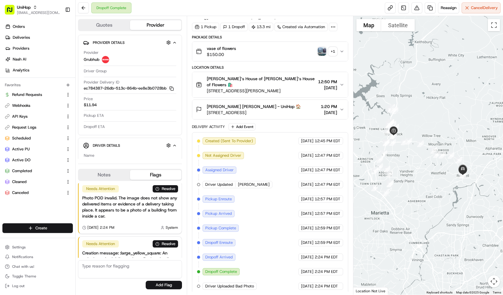
click at [261, 116] on button "Liza Rawles Liza Rawles - UniHop 🏠 938 Canton St, Roswell, GA 30075, USA 1:20 P…" at bounding box center [270, 109] width 156 height 19
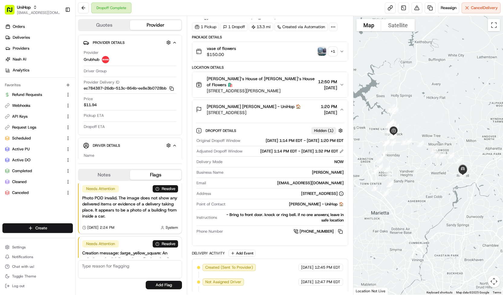
click at [261, 115] on button "Liza Rawles Liza Rawles - UniHop 🏠 938 Canton St, Roswell, GA 30075, USA 1:20 P…" at bounding box center [270, 109] width 156 height 19
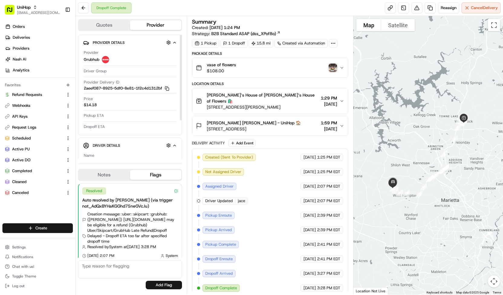
click at [238, 127] on span "[STREET_ADDRESS]" at bounding box center [254, 129] width 94 height 6
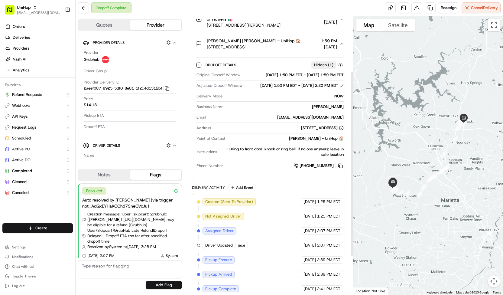
scroll to position [139, 0]
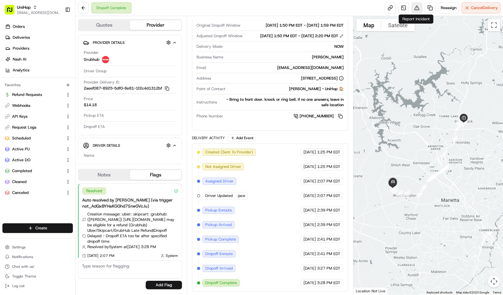
click at [414, 10] on button at bounding box center [416, 7] width 11 height 11
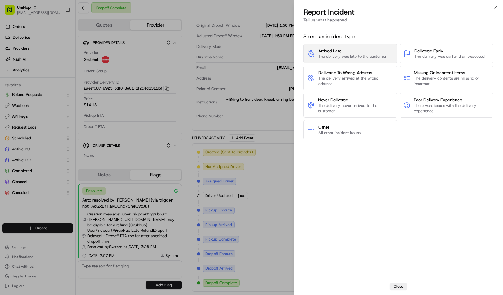
click at [339, 54] on span "The delivery was late to the customer" at bounding box center [352, 56] width 68 height 5
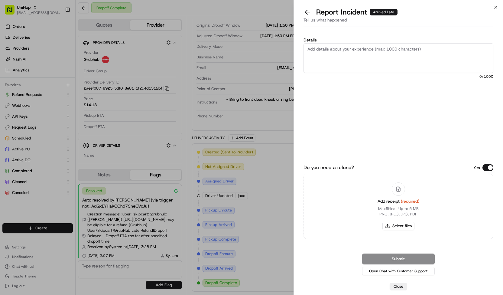
click at [362, 49] on textarea "Details" at bounding box center [398, 58] width 190 height 30
paste textarea "over 60min late for delivery"
type textarea "over 60min late for delivery"
click at [388, 224] on button "Select files" at bounding box center [398, 226] width 32 height 8
type input "C:\fakepath\fc2e64a0e8fc4d77af603a60b77355ec.jpg"
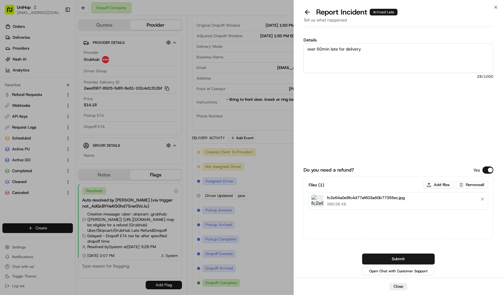
click at [372, 258] on button "Submit" at bounding box center [398, 258] width 73 height 11
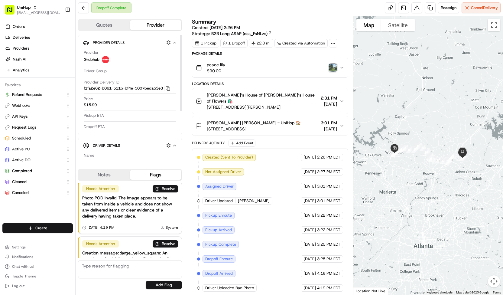
scroll to position [16, 0]
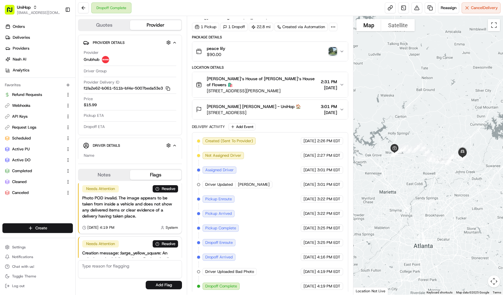
click at [280, 114] on span "500 Newport Trce, Alpharetta, GA 30005, USA" at bounding box center [254, 112] width 94 height 6
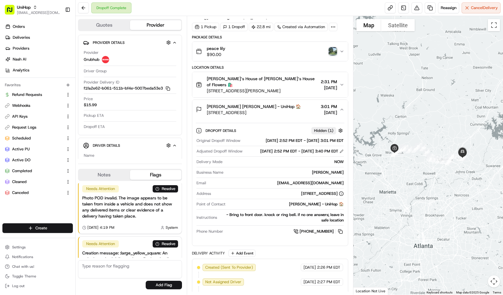
scroll to position [153, 0]
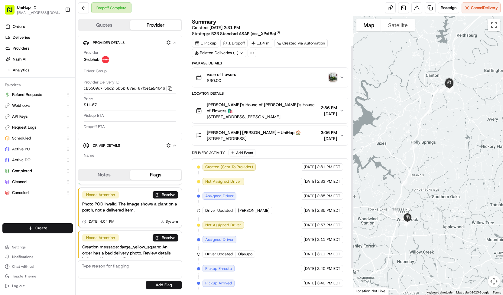
scroll to position [69, 0]
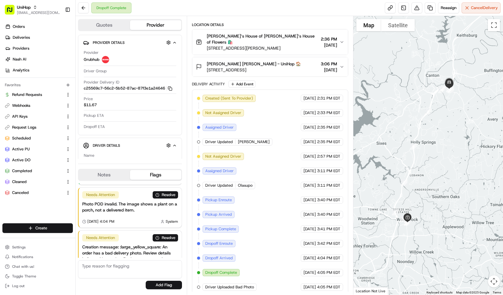
click at [293, 71] on div "James Cooper James Cooper - UniHop 🏠 321 Hillcrest Ln, Canton, GA 30115, USA 3:…" at bounding box center [268, 67] width 144 height 12
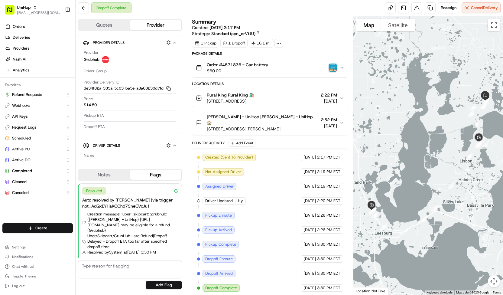
scroll to position [2, 0]
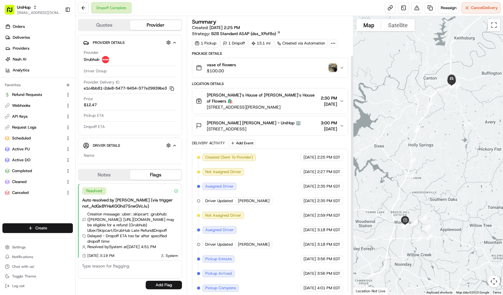
scroll to position [45, 0]
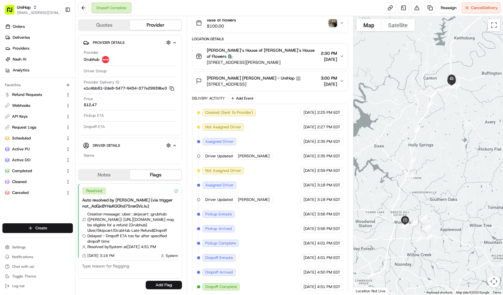
click at [284, 76] on div "Kari Losen Kari Losen - UniHop 🏢" at bounding box center [254, 78] width 94 height 6
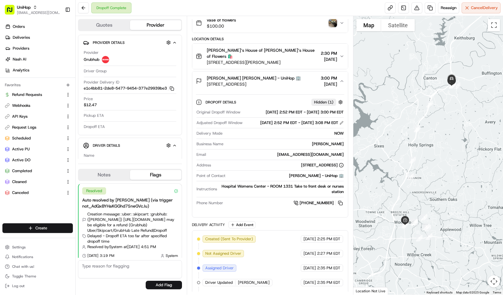
click at [284, 76] on div "Kari Losen Kari Losen - UniHop 🏢" at bounding box center [254, 78] width 94 height 6
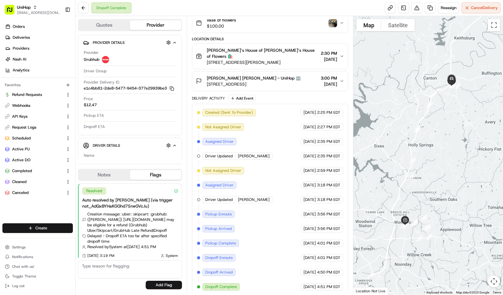
click at [321, 78] on span "3:00 PM" at bounding box center [329, 78] width 16 height 6
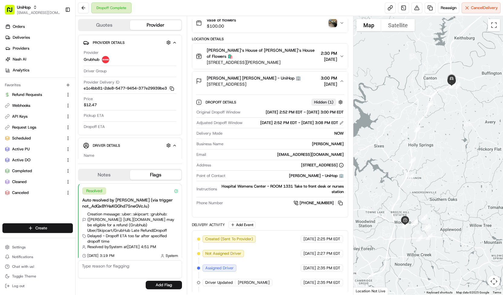
click at [321, 78] on span "3:00 PM" at bounding box center [329, 78] width 16 height 6
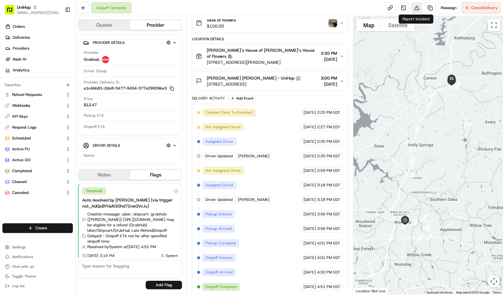
click at [418, 10] on button at bounding box center [416, 7] width 11 height 11
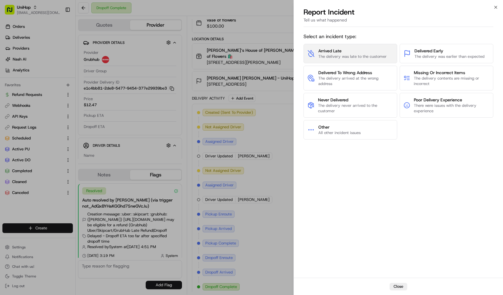
click at [362, 48] on span "Arrived Late" at bounding box center [352, 51] width 68 height 6
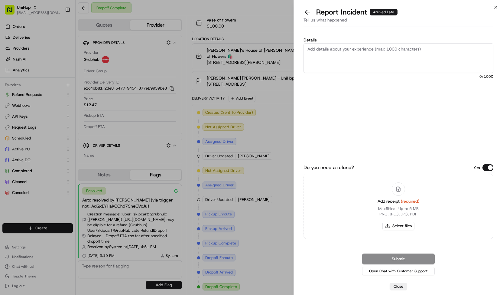
click at [357, 59] on textarea "Details" at bounding box center [398, 58] width 190 height 30
type textarea "over 60min late for delivery"
click at [401, 230] on button "Select files" at bounding box center [398, 226] width 32 height 8
type input "C:\fakepath\fc2e64a0e8fc4d77af603a60b77355ec.jpg"
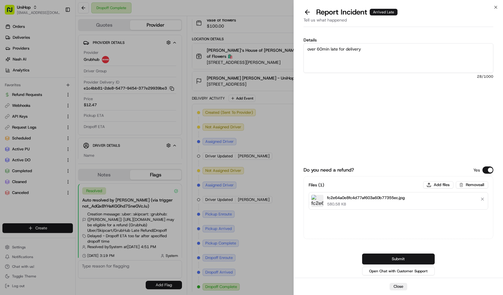
click at [406, 260] on button "Submit" at bounding box center [398, 258] width 73 height 11
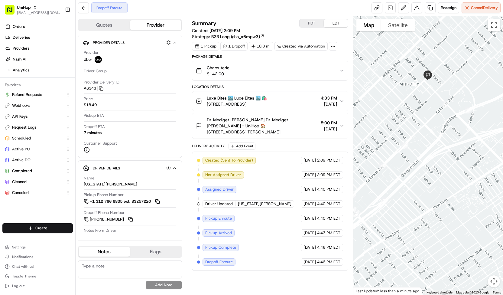
drag, startPoint x: 398, startPoint y: 185, endPoint x: 463, endPoint y: 125, distance: 88.3
click at [463, 125] on div at bounding box center [428, 155] width 150 height 278
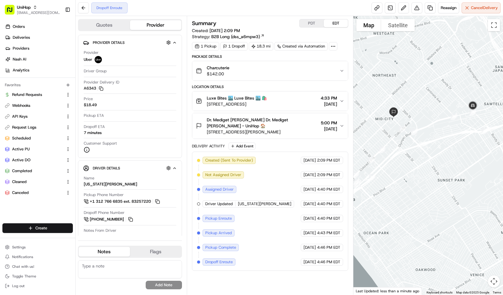
drag, startPoint x: 463, startPoint y: 125, endPoint x: 410, endPoint y: 140, distance: 55.2
click at [410, 140] on div at bounding box center [428, 155] width 150 height 278
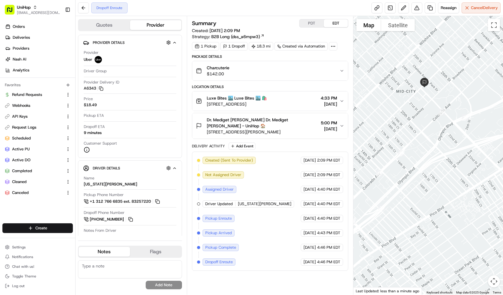
drag, startPoint x: 455, startPoint y: 141, endPoint x: 419, endPoint y: 182, distance: 54.8
click at [419, 182] on div at bounding box center [428, 155] width 150 height 278
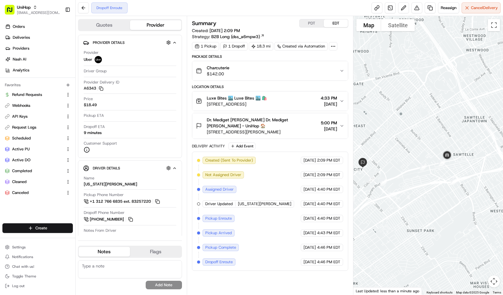
drag, startPoint x: 448, startPoint y: 163, endPoint x: 394, endPoint y: 193, distance: 61.4
click at [394, 193] on div at bounding box center [428, 155] width 150 height 278
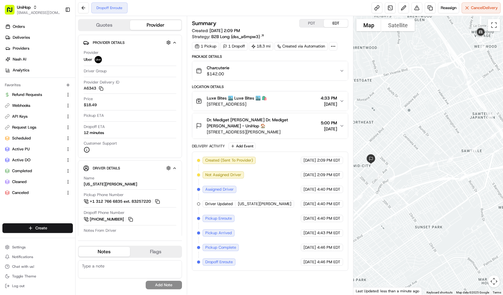
click at [296, 125] on span "Dr. Mediget Teshome Dr. Mediget Teshome - UniHop 🏠" at bounding box center [263, 123] width 112 height 12
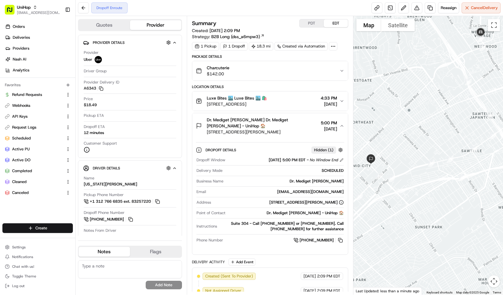
click at [297, 125] on span "Dr. Mediget Teshome Dr. Mediget Teshome - UniHop 🏠" at bounding box center [263, 123] width 112 height 12
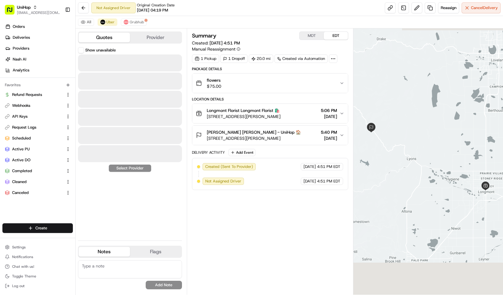
click at [112, 36] on button "Quotes" at bounding box center [104, 38] width 51 height 10
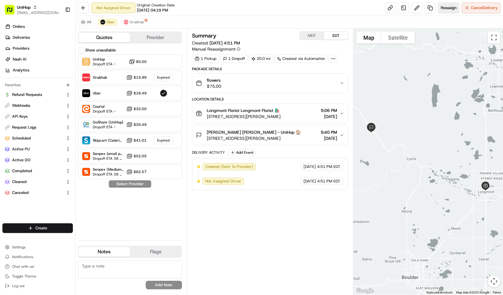
click at [446, 6] on span "Reassign" at bounding box center [449, 7] width 16 height 5
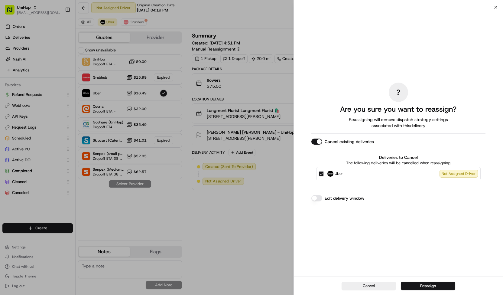
click at [319, 173] on button "Uber Not Assigned Driver" at bounding box center [321, 173] width 5 height 5
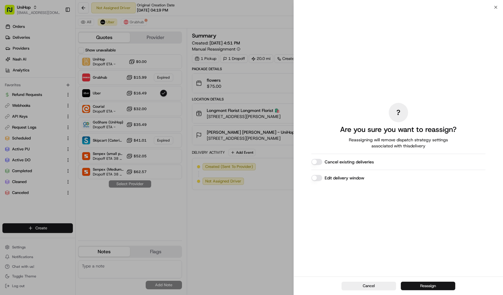
click at [417, 282] on button "Reassign" at bounding box center [428, 285] width 54 height 8
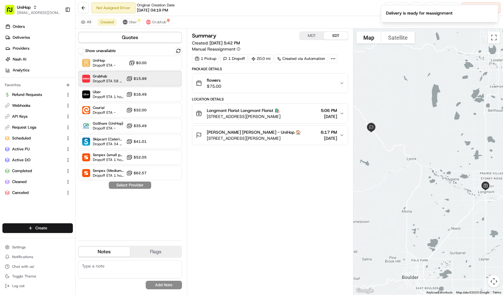
click at [94, 81] on span "Dropoff ETA 58 minutes" at bounding box center [108, 81] width 31 height 5
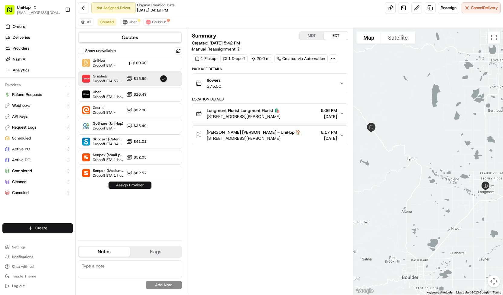
click at [117, 182] on button "Assign Provider" at bounding box center [130, 184] width 43 height 7
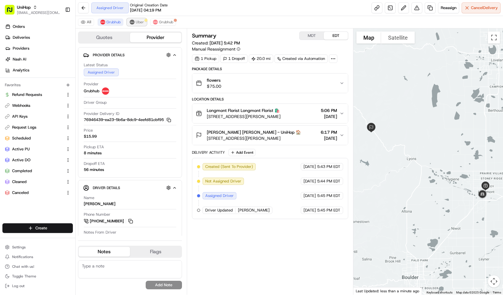
click at [141, 24] on span "Uber" at bounding box center [140, 22] width 8 height 5
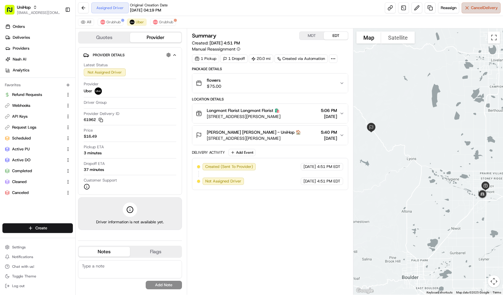
click at [495, 9] on span "Cancel Delivery" at bounding box center [484, 7] width 27 height 5
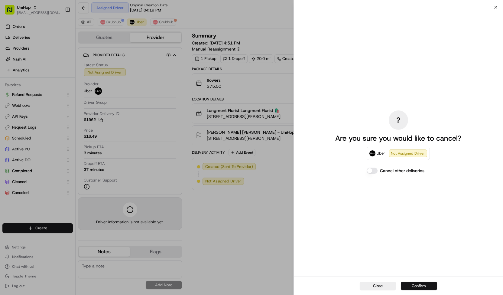
click at [431, 286] on button "Confirm" at bounding box center [419, 285] width 36 height 8
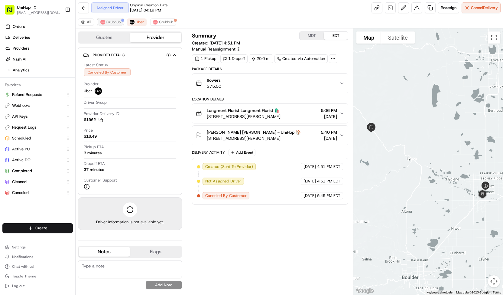
click at [117, 20] on span "Grubhub" at bounding box center [113, 22] width 14 height 5
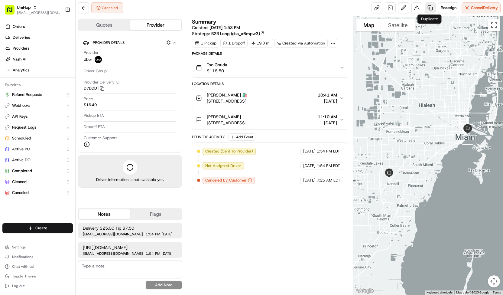
click at [430, 6] on link at bounding box center [430, 7] width 11 height 11
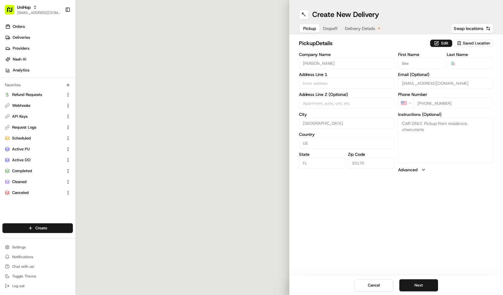
type input "[STREET_ADDRESS]"
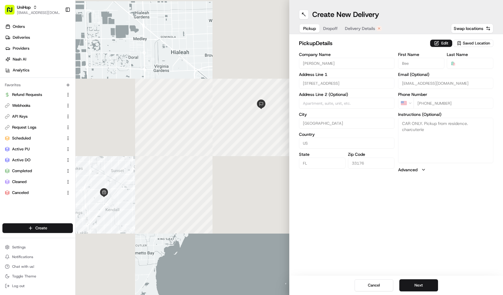
click at [335, 28] on span "Dropoff" at bounding box center [330, 28] width 15 height 6
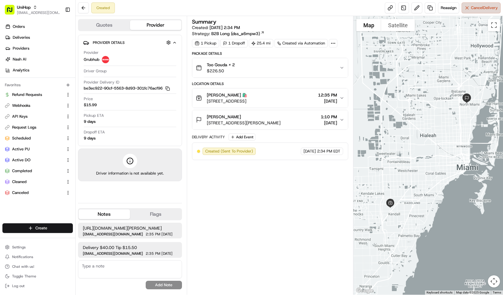
click at [471, 8] on span "Cancel Delivery" at bounding box center [484, 7] width 27 height 5
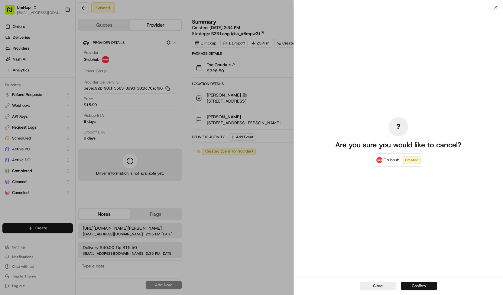
click at [415, 285] on button "Confirm" at bounding box center [419, 285] width 36 height 8
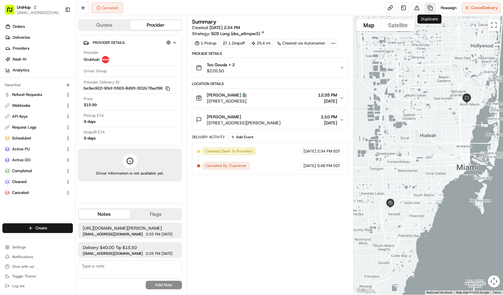
click at [428, 7] on link at bounding box center [430, 7] width 11 height 11
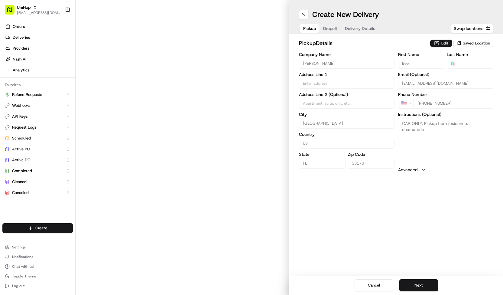
type input "[STREET_ADDRESS]"
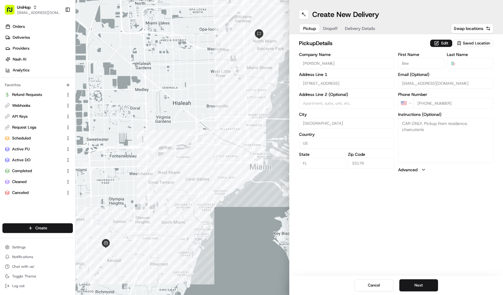
click at [350, 27] on span "Delivery Details" at bounding box center [360, 28] width 30 height 6
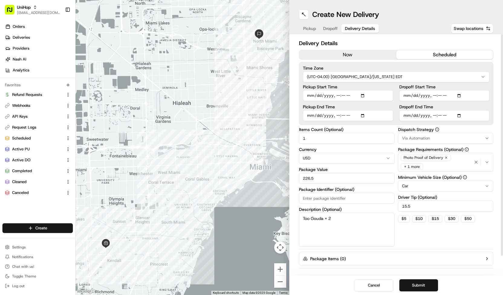
click at [433, 95] on input "Dropoff Start Time" at bounding box center [444, 95] width 90 height 11
type input "[DATE]T09:30"
click at [364, 94] on input "Pickup Start Time" at bounding box center [348, 95] width 90 height 11
click at [417, 234] on div "Dispatch Strategy Via Automation Package Requirements (Optional) Photo Proof of…" at bounding box center [446, 186] width 96 height 119
click at [426, 140] on span "Via Automation" at bounding box center [416, 137] width 28 height 5
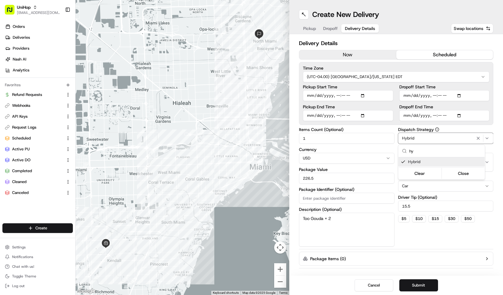
type input "hy"
click at [414, 235] on html "UniHop [EMAIL_ADDRESS][DOMAIN_NAME] Toggle Sidebar Orders Deliveries Providers …" at bounding box center [251, 147] width 503 height 295
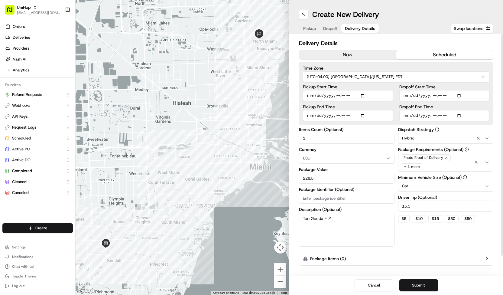
drag, startPoint x: 320, startPoint y: 141, endPoint x: 286, endPoint y: 138, distance: 34.5
click at [286, 138] on div "To navigate the map with touch gestures double-tap and hold your finger on the …" at bounding box center [289, 147] width 427 height 295
type input "2"
click at [404, 232] on div "Dispatch Strategy Hybrid Package Requirements (Optional) Photo Proof of Deliver…" at bounding box center [446, 186] width 96 height 119
click at [407, 287] on button "Submit" at bounding box center [418, 285] width 39 height 12
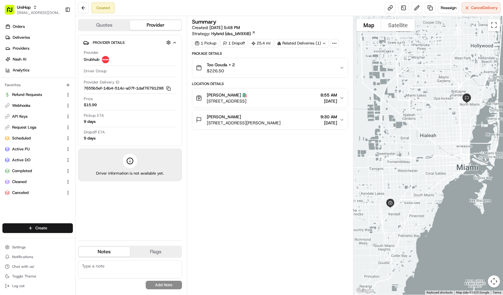
click at [126, 272] on textarea at bounding box center [130, 269] width 104 height 18
type textarea "$50 total"
click at [152, 287] on button "Add Note" at bounding box center [164, 284] width 36 height 8
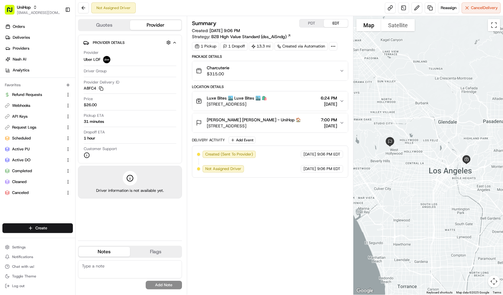
click at [247, 126] on span "8780 Hollywood Blvd, Los Angeles, CA 90069, USA" at bounding box center [254, 126] width 94 height 6
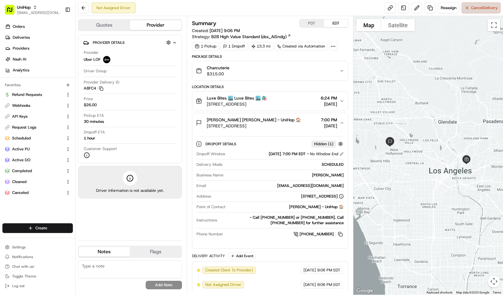
click at [472, 6] on span "Cancel Delivery" at bounding box center [484, 7] width 27 height 5
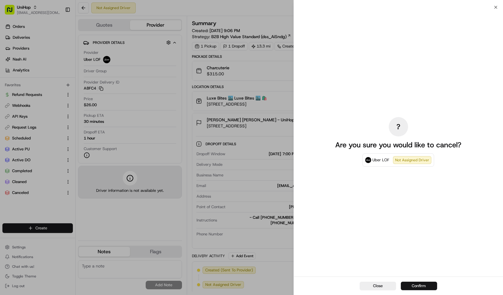
click at [427, 285] on button "Confirm" at bounding box center [419, 285] width 36 height 8
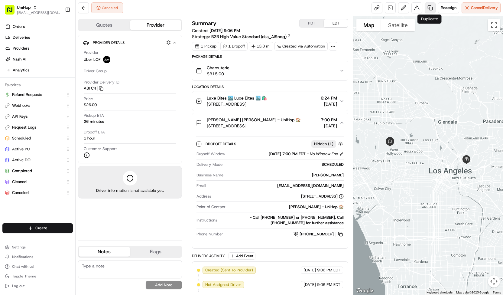
click at [428, 8] on link at bounding box center [430, 7] width 11 height 11
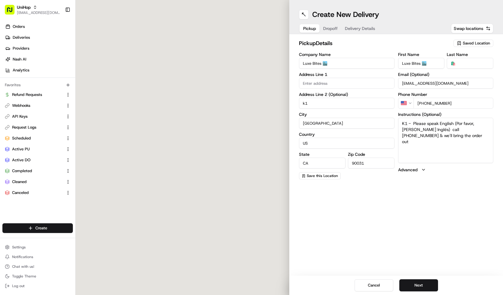
type input "3317 N Mission Rd"
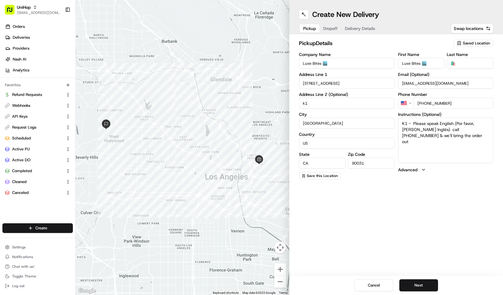
click at [330, 26] on span "Dropoff" at bounding box center [330, 28] width 15 height 6
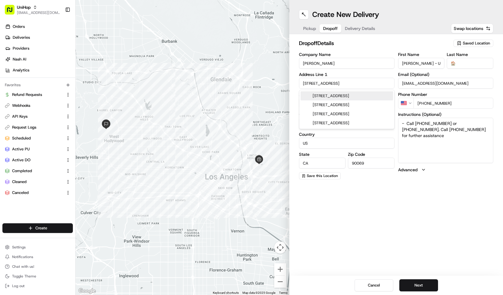
drag, startPoint x: 350, startPoint y: 84, endPoint x: 265, endPoint y: 82, distance: 84.7
click at [265, 82] on div "To navigate the map with touch gestures double-tap and hold your finger on the …" at bounding box center [289, 147] width 427 height 295
click at [330, 96] on div "7080 Mulholland Drive, Los Angeles, CA" at bounding box center [346, 95] width 92 height 9
type input "7080 Mulholland Dr, Los Angeles, CA 90068, USA"
type input "United States"
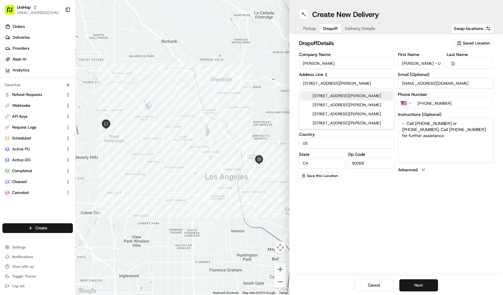
type input "90068"
type input "7080 Mulholland Drive"
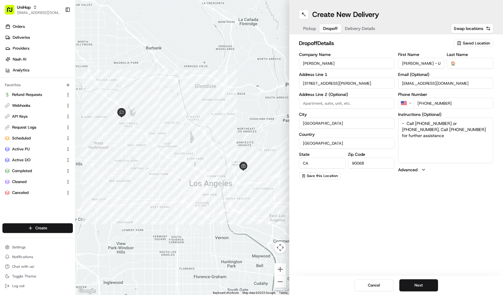
click at [365, 29] on span "Delivery Details" at bounding box center [360, 28] width 30 height 6
click at [336, 30] on span "Dropoff" at bounding box center [330, 28] width 15 height 6
click at [313, 83] on input "7080 Mulholland Drive" at bounding box center [347, 83] width 96 height 11
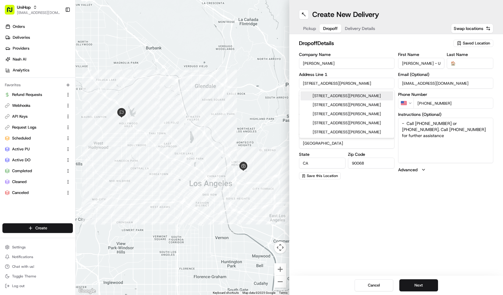
click at [368, 96] on div "7080 Mulholland Drive, Los Angeles, CA" at bounding box center [346, 95] width 92 height 9
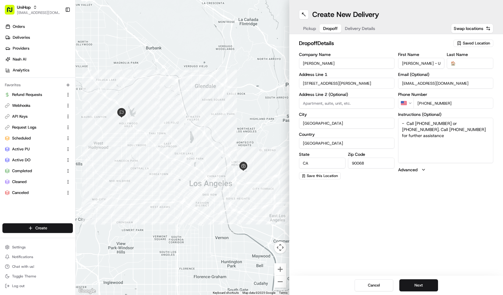
click at [349, 81] on input "7080 Mulholland Drive" at bounding box center [347, 83] width 96 height 11
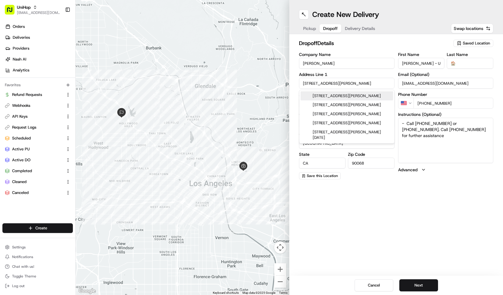
paste input "W Mulholland Dr, Los Angeles, CA 90068"
click at [365, 98] on div "7080 Mulholland Dr, Los Angeles, CA 90068" at bounding box center [346, 95] width 92 height 9
type input "7080 Mulholland Drive"
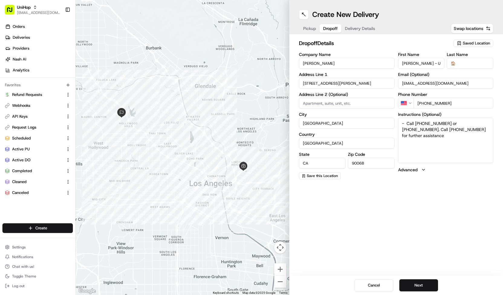
click at [365, 27] on span "Delivery Details" at bounding box center [360, 28] width 30 height 6
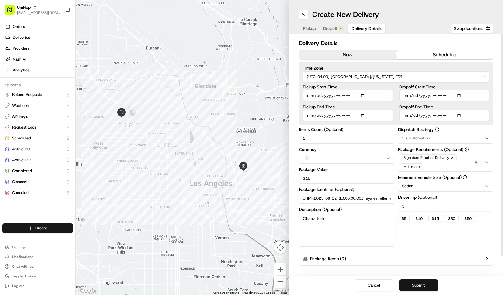
click at [410, 284] on button "Submit" at bounding box center [418, 285] width 39 height 12
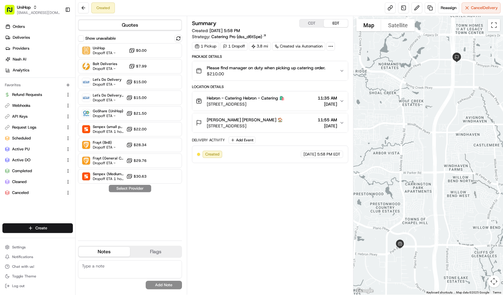
click at [219, 70] on span "Please find manager on duty when picking up catering order." at bounding box center [266, 68] width 118 height 6
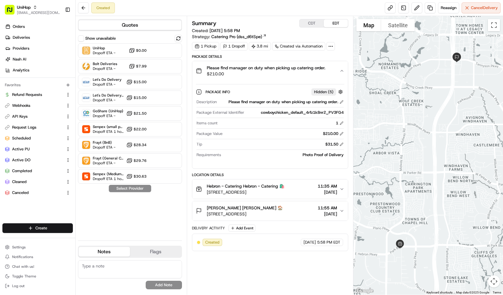
click at [219, 70] on span "Please find manager on duty when picking up catering order." at bounding box center [266, 68] width 118 height 6
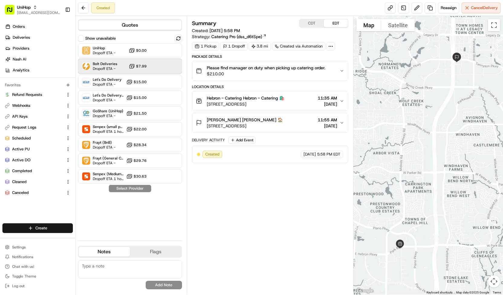
click at [156, 63] on div "Bolt Deliveries Dropoff ETA - $7.99" at bounding box center [130, 66] width 104 height 15
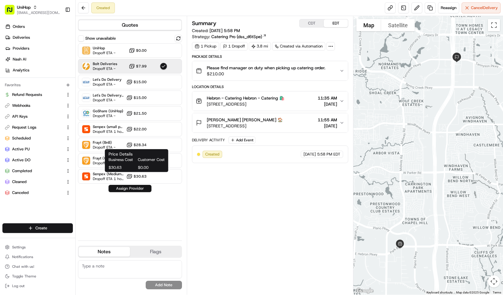
click at [134, 190] on button "Assign Provider" at bounding box center [130, 188] width 43 height 7
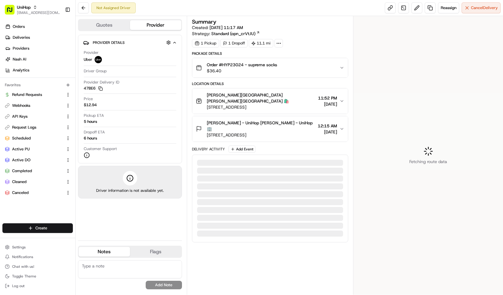
click at [469, 9] on button "Cancel Delivery" at bounding box center [481, 7] width 39 height 11
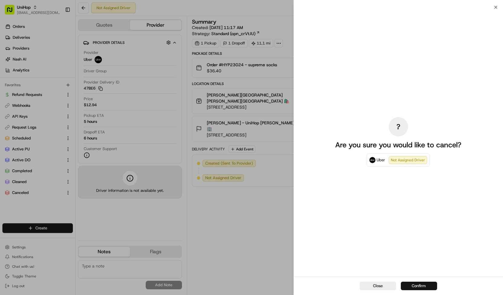
click at [431, 285] on button "Confirm" at bounding box center [419, 285] width 36 height 8
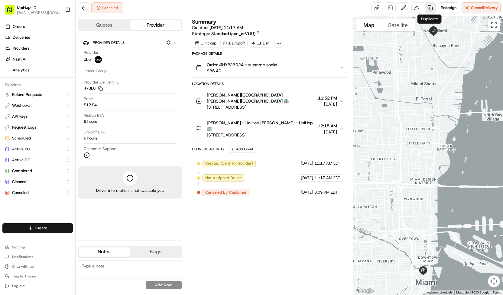
click at [426, 6] on link at bounding box center [430, 7] width 11 height 11
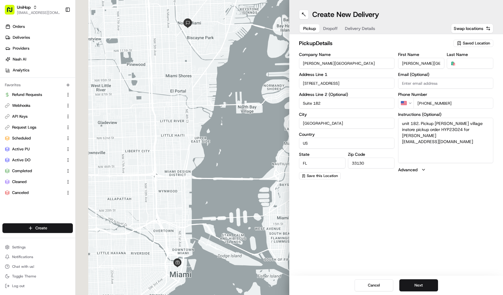
click at [352, 26] on span "Delivery Details" at bounding box center [360, 28] width 30 height 6
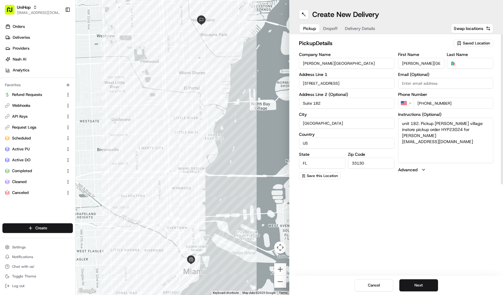
click at [309, 26] on span "Pickup" at bounding box center [309, 28] width 13 height 6
drag, startPoint x: 354, startPoint y: 63, endPoint x: 206, endPoint y: 67, distance: 148.2
click at [206, 67] on div "To navigate the map with touch gestures double-tap and hold your finger on the …" at bounding box center [289, 147] width 427 height 295
type input "HYP"
click at [413, 61] on input "[PERSON_NAME][GEOGRAPHIC_DATA]" at bounding box center [421, 63] width 47 height 11
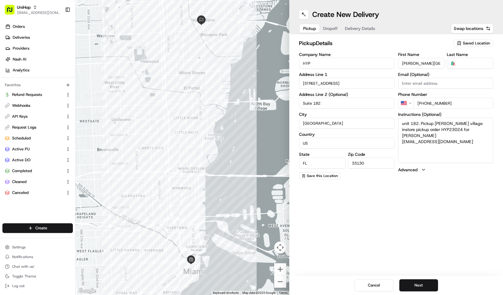
paste input "HYP"
type input "HYP"
drag, startPoint x: 435, startPoint y: 123, endPoint x: 473, endPoint y: 122, distance: 37.5
click at [473, 122] on textarea "unit 182. Pickup [PERSON_NAME] village instore pickup order HYP23024 for [PERSO…" at bounding box center [446, 140] width 96 height 45
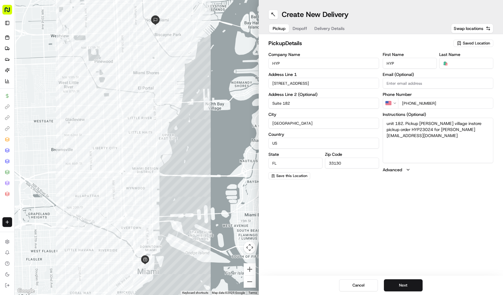
paste textarea "HYP"
type textarea "unit 182. Pickup HYP instore pickup order HYP23024 for [PERSON_NAME] [EMAIL_ADD…"
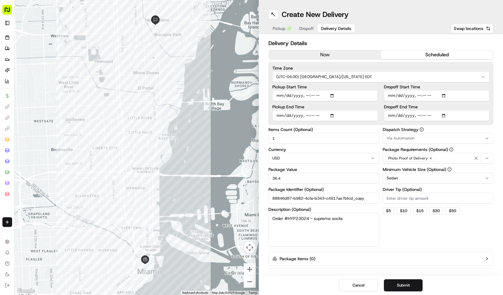
click at [337, 26] on span "Delivery Details" at bounding box center [336, 28] width 30 height 6
click at [400, 284] on button "Submit" at bounding box center [403, 285] width 39 height 12
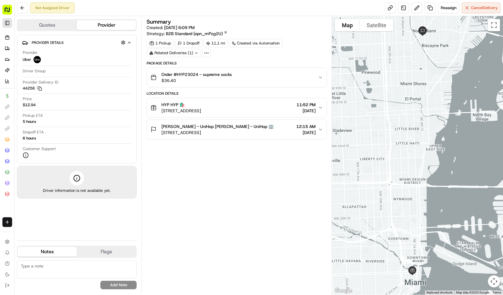
click at [4, 24] on button "Toggle Sidebar" at bounding box center [7, 23] width 10 height 10
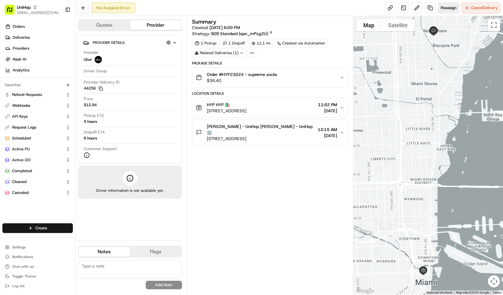
click at [446, 3] on button "Reassign" at bounding box center [448, 7] width 21 height 11
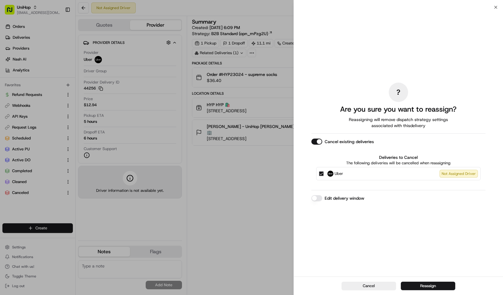
click at [328, 172] on img at bounding box center [330, 173] width 6 height 6
click at [324, 172] on button "Uber Not Assigned Driver" at bounding box center [321, 173] width 5 height 5
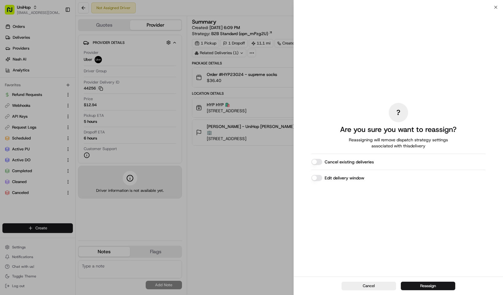
click at [318, 177] on button "Edit delivery window" at bounding box center [316, 178] width 11 height 6
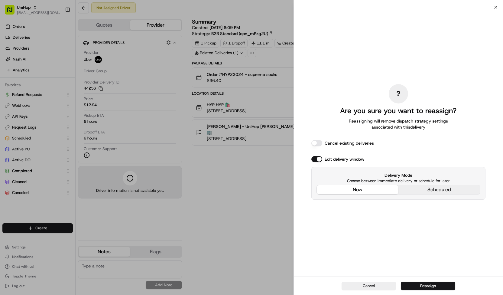
click at [358, 147] on div "? Are you sure you want to reassign? Reassigning will remove dispatch strategy …" at bounding box center [398, 141] width 174 height 267
click at [423, 284] on button "Reassign" at bounding box center [428, 285] width 54 height 8
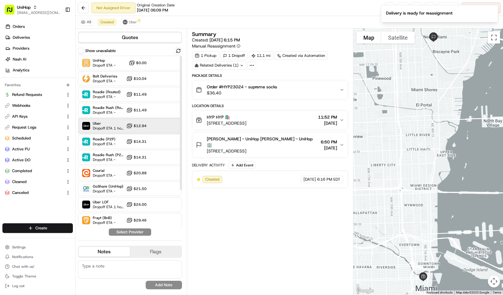
click at [106, 129] on span "Dropoff ETA 1 hour" at bounding box center [108, 128] width 31 height 5
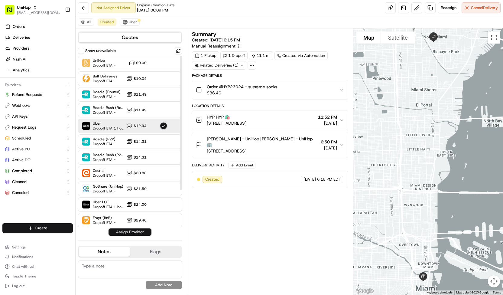
click at [128, 234] on button "Assign Provider" at bounding box center [130, 231] width 43 height 7
click at [127, 25] on button "Uber" at bounding box center [130, 21] width 20 height 7
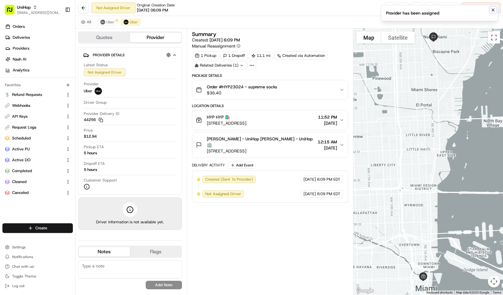
click at [491, 9] on icon "Notifications (F8)" at bounding box center [493, 10] width 5 height 5
click at [491, 9] on span "Cancel Delivery" at bounding box center [484, 7] width 27 height 5
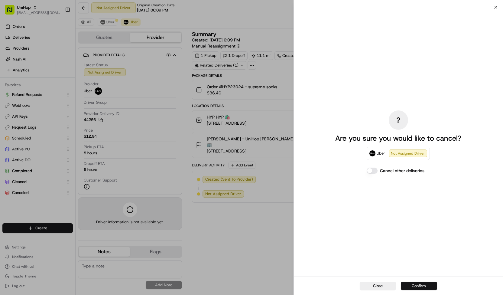
click at [421, 287] on button "Confirm" at bounding box center [419, 285] width 36 height 8
